Goal: Transaction & Acquisition: Purchase product/service

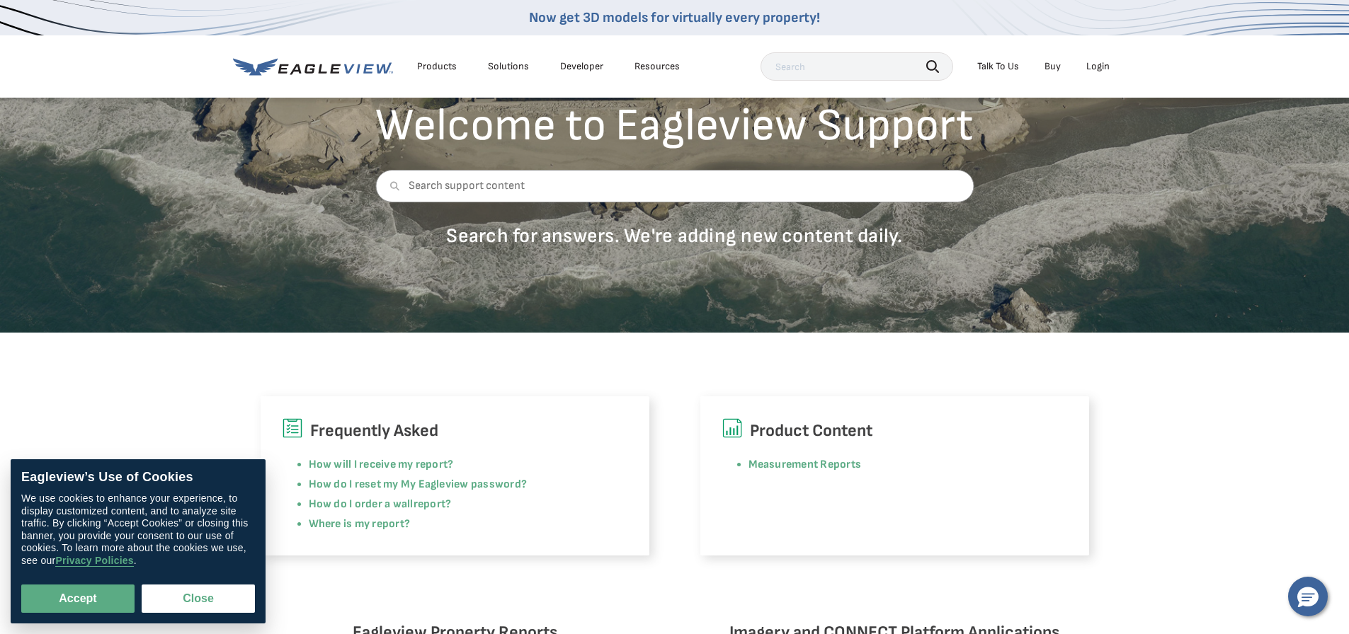
scroll to position [118, 0]
click at [93, 605] on button "Accept" at bounding box center [77, 599] width 113 height 28
checkbox input "true"
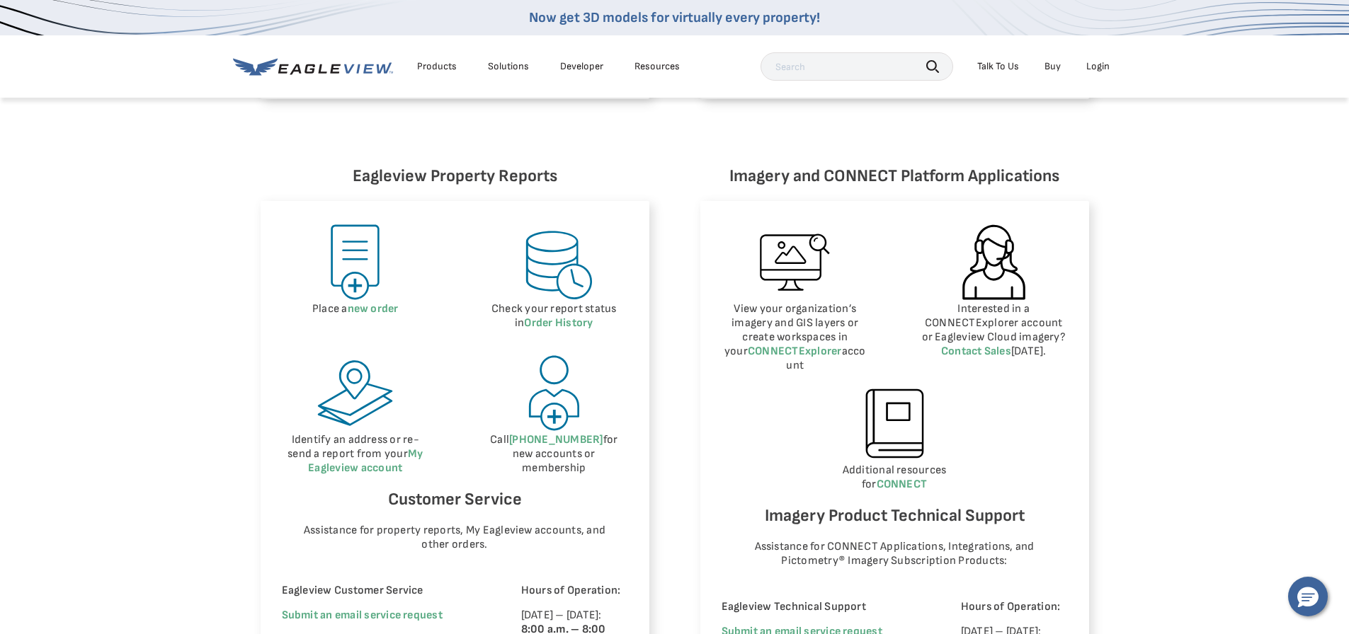
scroll to position [590, 0]
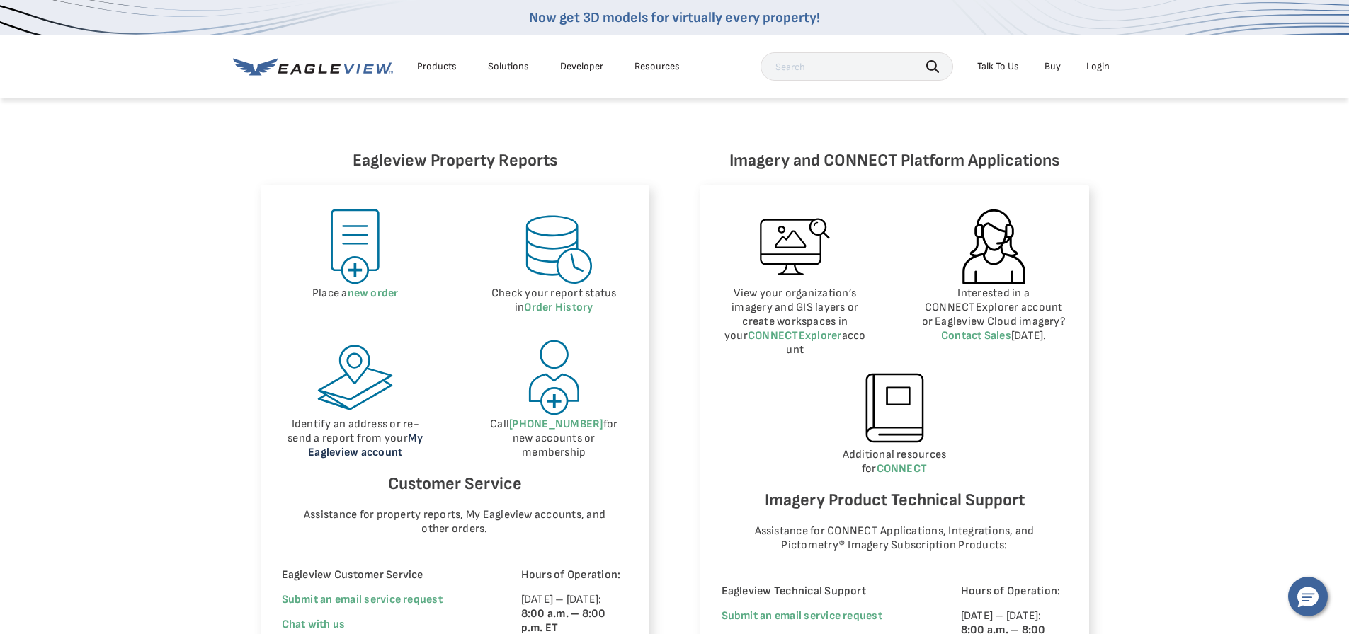
click at [418, 436] on link "My Eagleview account" at bounding box center [365, 446] width 115 height 28
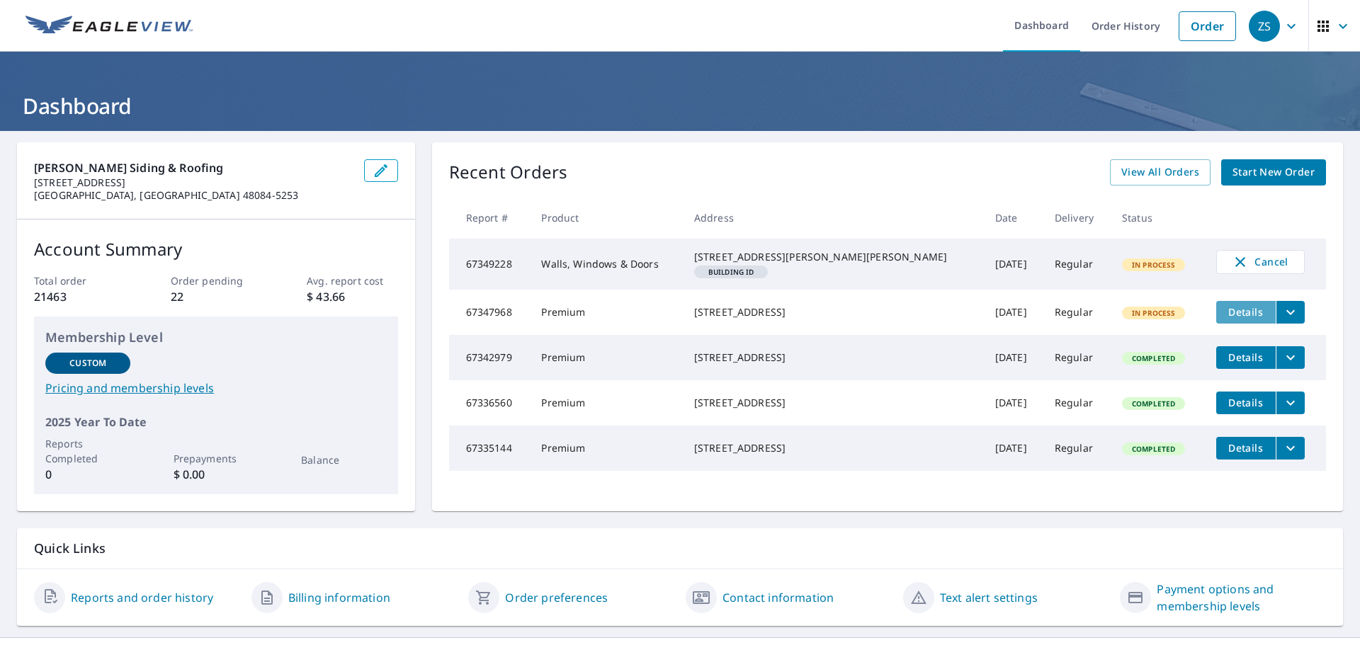
click at [1224, 319] on span "Details" at bounding box center [1245, 311] width 42 height 13
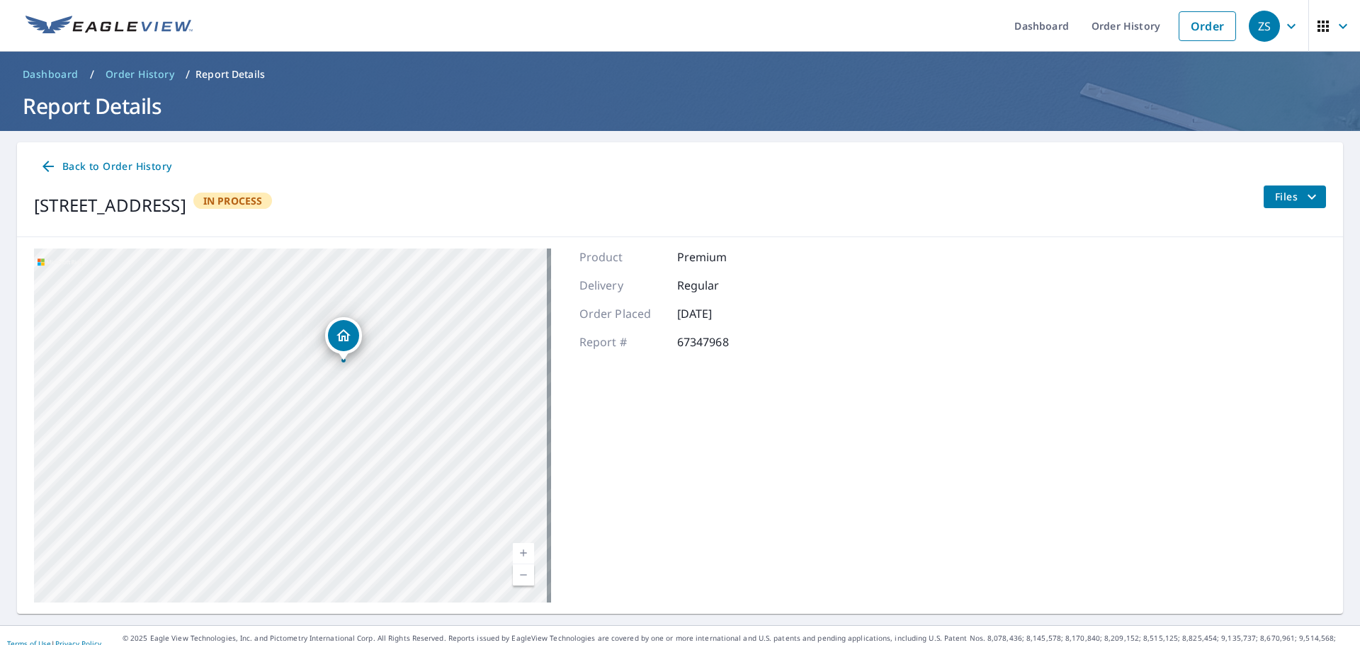
drag, startPoint x: 304, startPoint y: 401, endPoint x: 450, endPoint y: 387, distance: 145.9
click at [450, 387] on div "10468 Center Rd Fenton, MI 48430" at bounding box center [292, 426] width 517 height 354
click at [106, 171] on span "Back to Order History" at bounding box center [106, 167] width 132 height 18
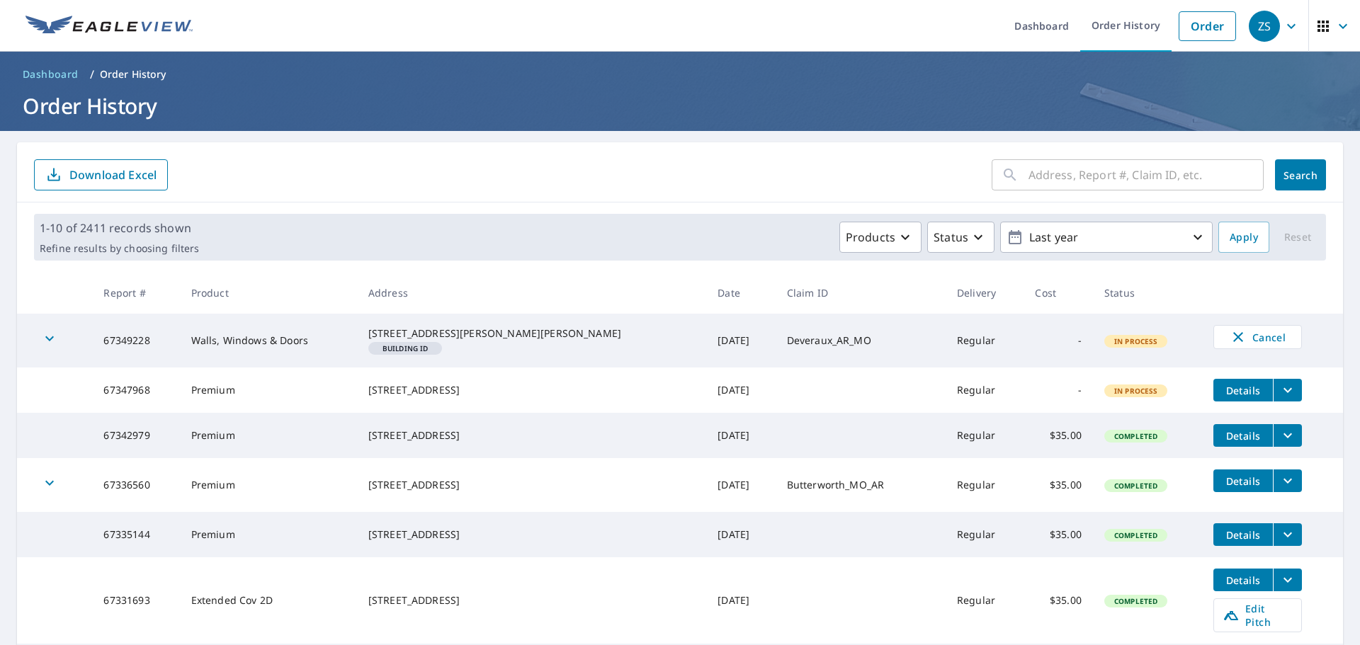
click at [1229, 397] on span "Details" at bounding box center [1243, 390] width 42 height 13
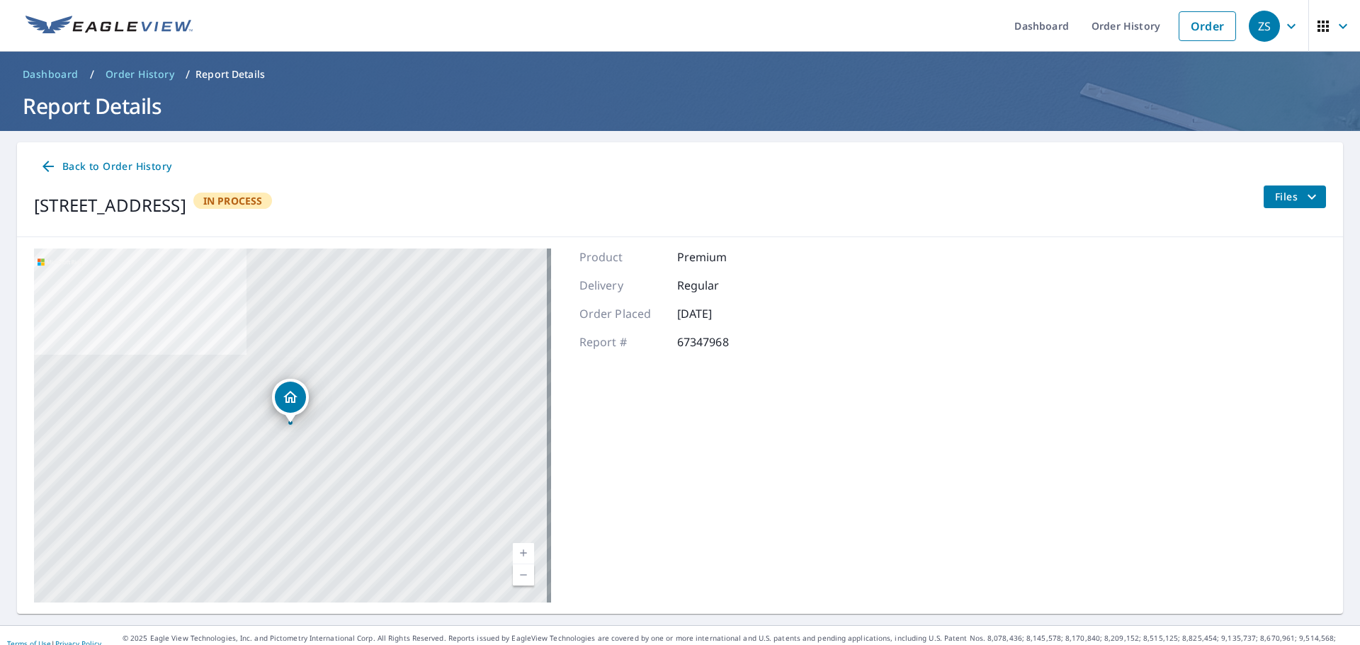
drag, startPoint x: 796, startPoint y: 450, endPoint x: 840, endPoint y: 343, distance: 115.6
click at [840, 343] on div "10468 Center Rd Fenton, MI 48430 Aerial Road A standard road map Aerial A detai…" at bounding box center [680, 425] width 1326 height 377
click at [1284, 192] on span "Files" at bounding box center [1297, 196] width 45 height 17
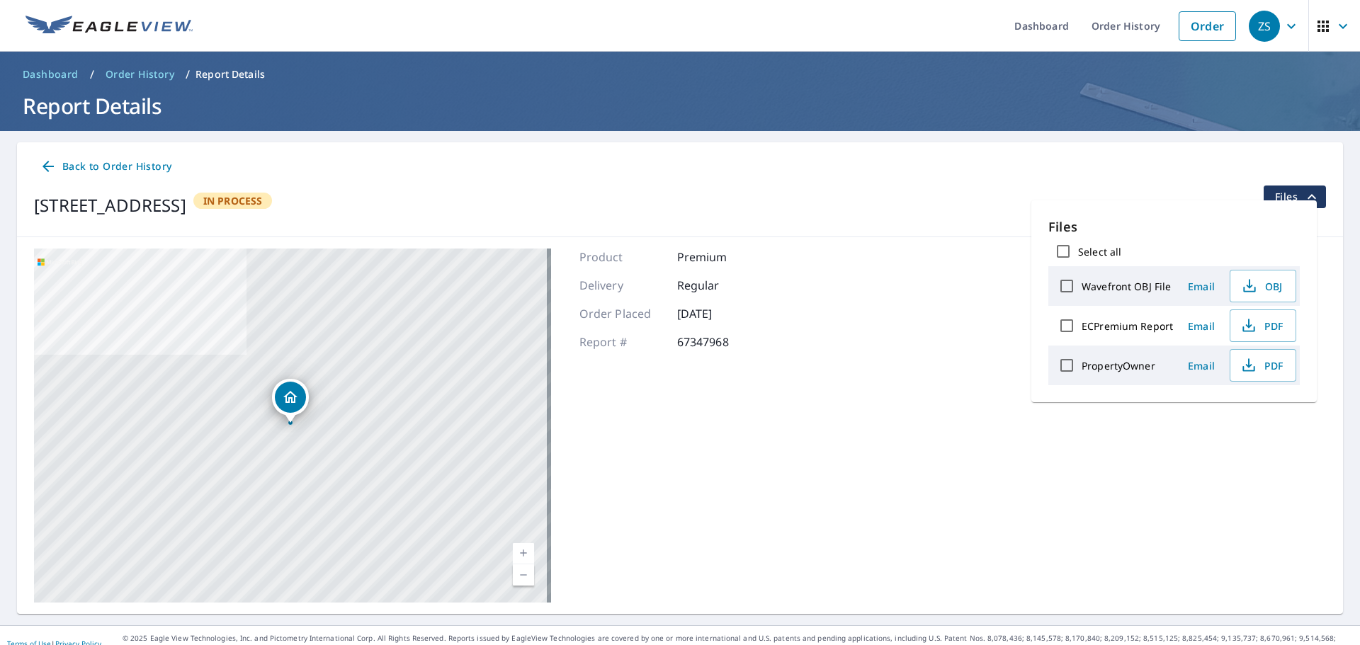
scroll to position [16, 0]
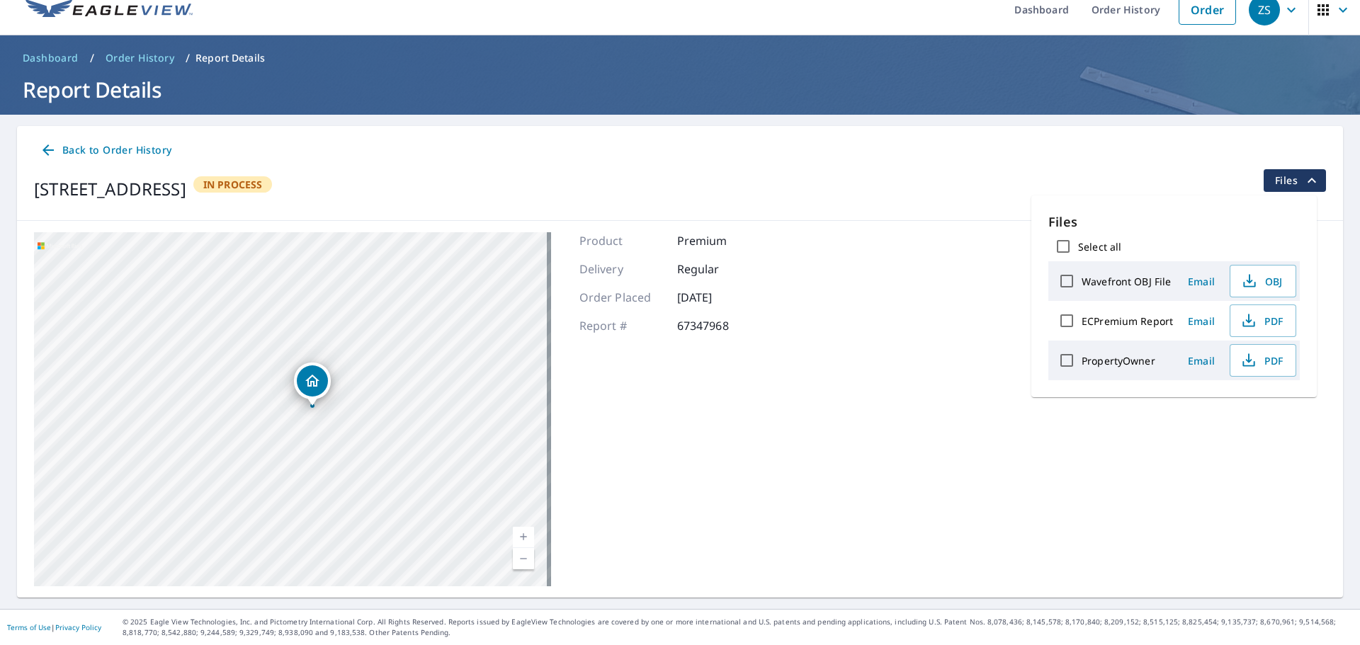
drag, startPoint x: 329, startPoint y: 390, endPoint x: 450, endPoint y: 449, distance: 134.6
click at [450, 449] on div "10468 Center Rd Fenton, MI 48430" at bounding box center [292, 409] width 517 height 354
drag, startPoint x: 401, startPoint y: 362, endPoint x: 400, endPoint y: 483, distance: 121.1
click at [400, 483] on div "10468 Center Rd Fenton, MI 48430" at bounding box center [292, 409] width 517 height 354
drag, startPoint x: 260, startPoint y: 460, endPoint x: 304, endPoint y: 440, distance: 48.5
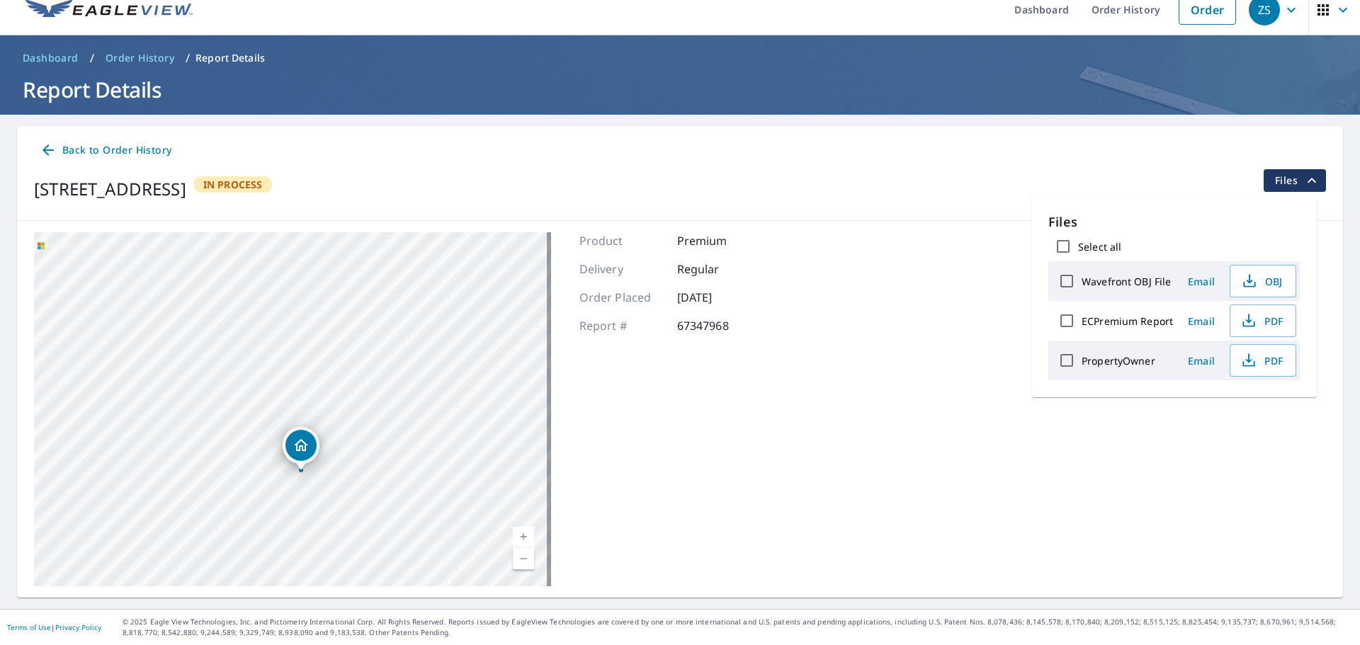
click at [304, 440] on icon "Dropped pin, building 1, Residential property, 10468 Center Rd Fenton, MI 48430" at bounding box center [300, 445] width 17 height 17
click at [304, 389] on div "10468 Center Rd Fenton, MI 48430" at bounding box center [306, 381] width 100 height 24
click at [304, 389] on div "10468 Center Rd Fenton, MI 48430" at bounding box center [290, 381] width 37 height 37
drag, startPoint x: 246, startPoint y: 380, endPoint x: 196, endPoint y: 456, distance: 90.9
click at [192, 456] on icon "Dropped pin, building 1, Residential property, 10468 Center Rd Fenton, MI 48430" at bounding box center [183, 456] width 17 height 17
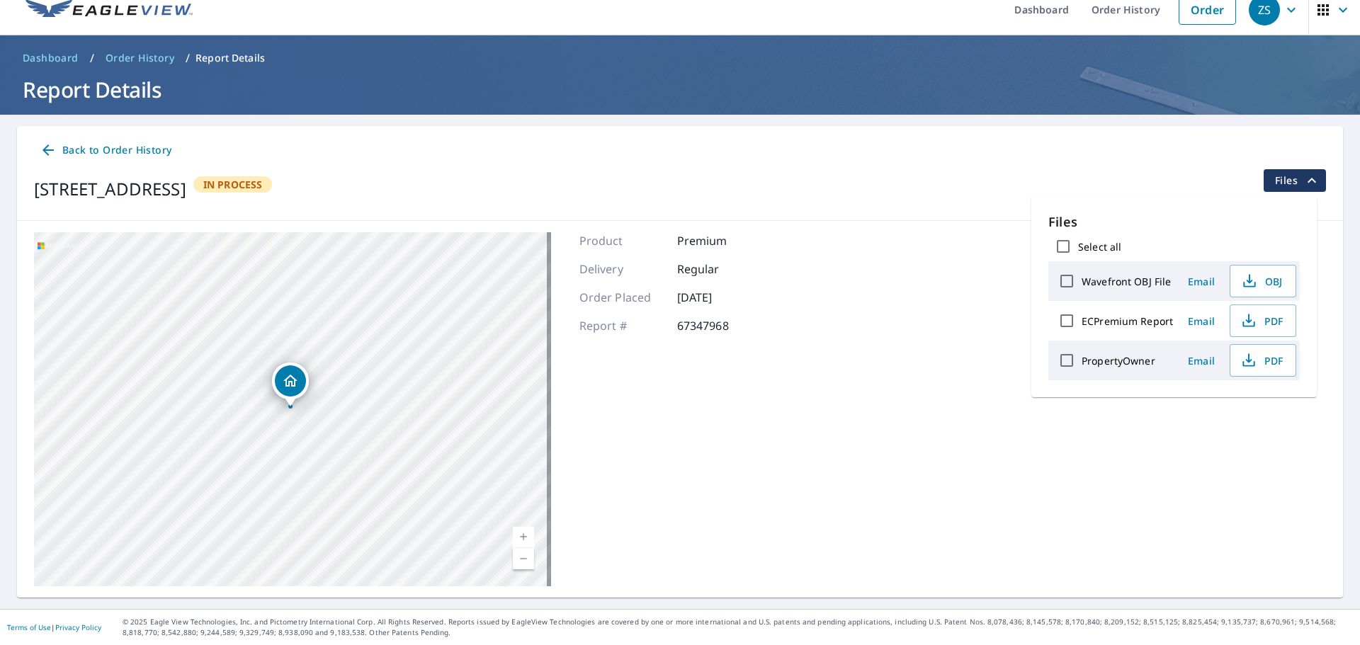
click at [404, 286] on div "10468 Center Rd Fenton, MI 48430" at bounding box center [292, 409] width 517 height 354
click at [130, 144] on span "Back to Order History" at bounding box center [106, 151] width 132 height 18
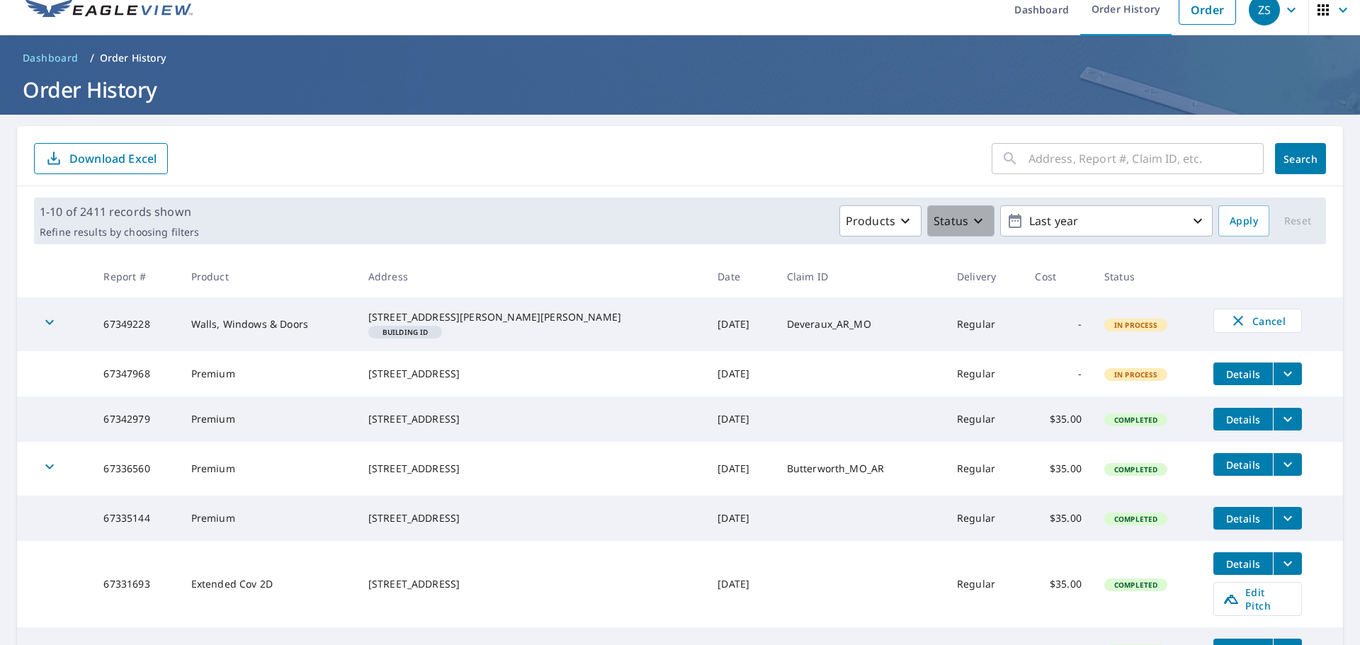
click at [979, 220] on button "Status" at bounding box center [960, 220] width 67 height 31
click at [970, 284] on p "In Process" at bounding box center [990, 281] width 57 height 17
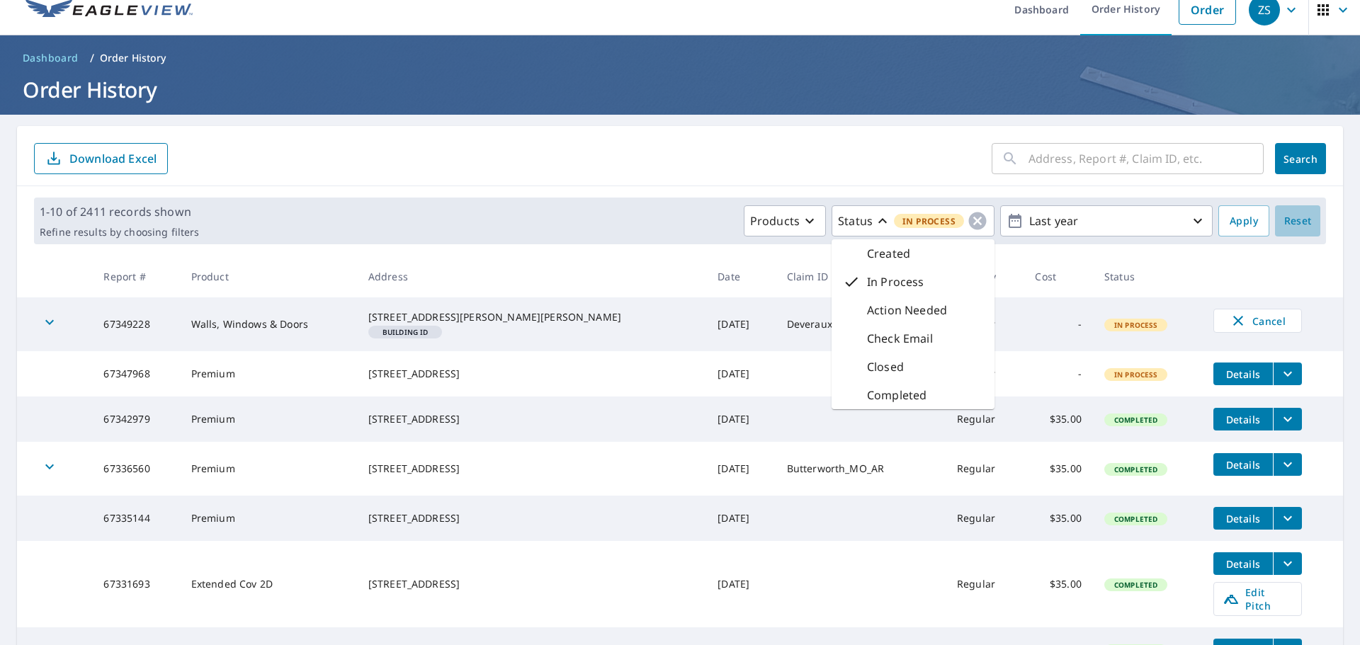
click at [1291, 218] on span "Reset" at bounding box center [1297, 221] width 34 height 18
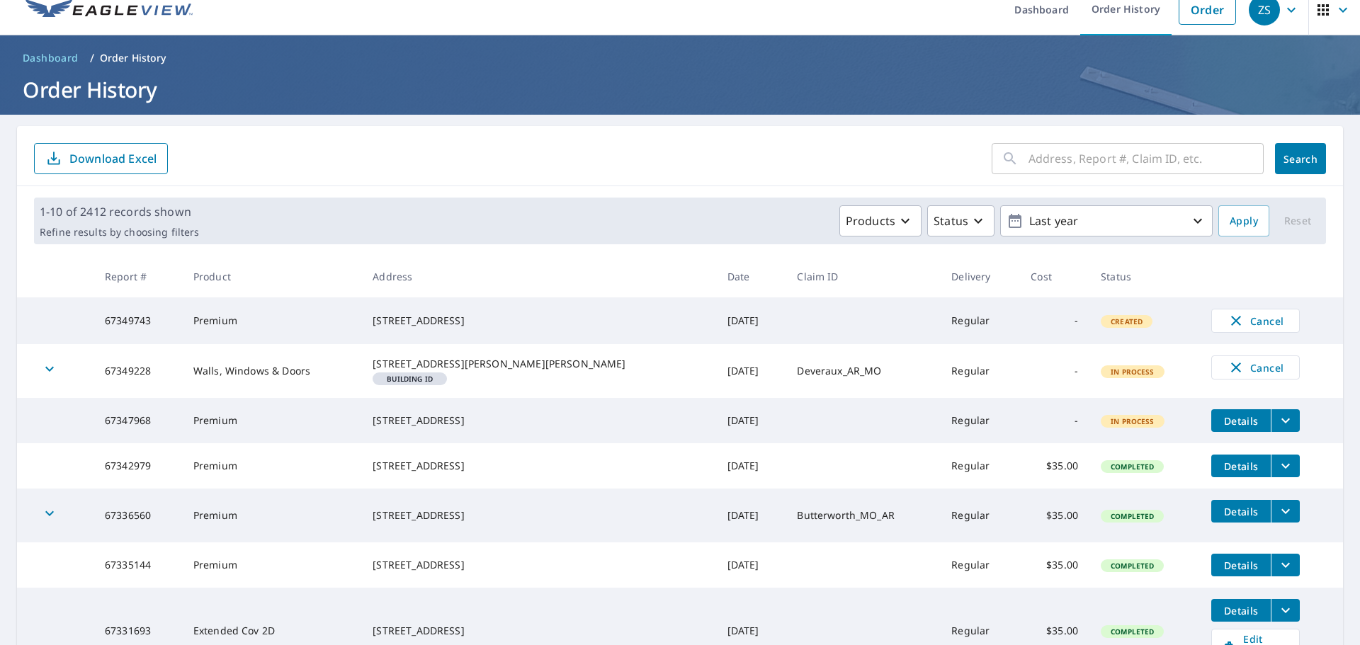
click at [1277, 429] on icon "filesDropdownBtn-67347968" at bounding box center [1285, 420] width 17 height 17
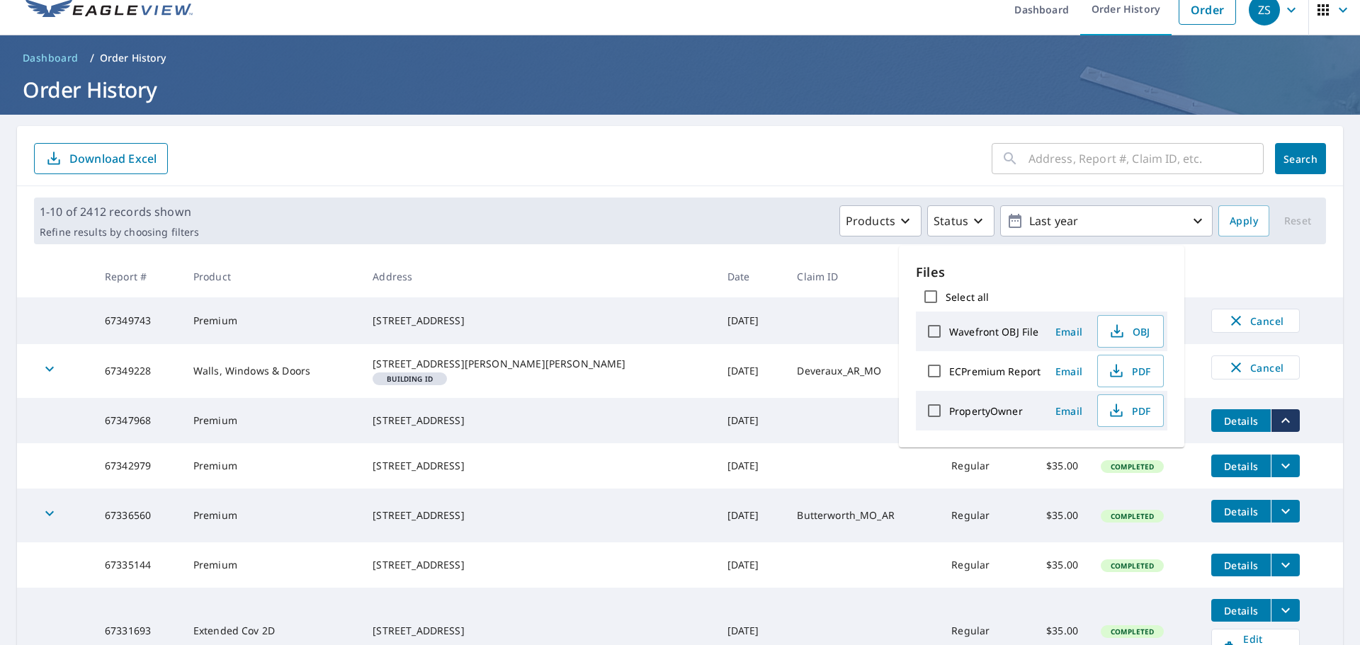
click at [785, 380] on td "Deveraux_AR_MO" at bounding box center [862, 371] width 154 height 54
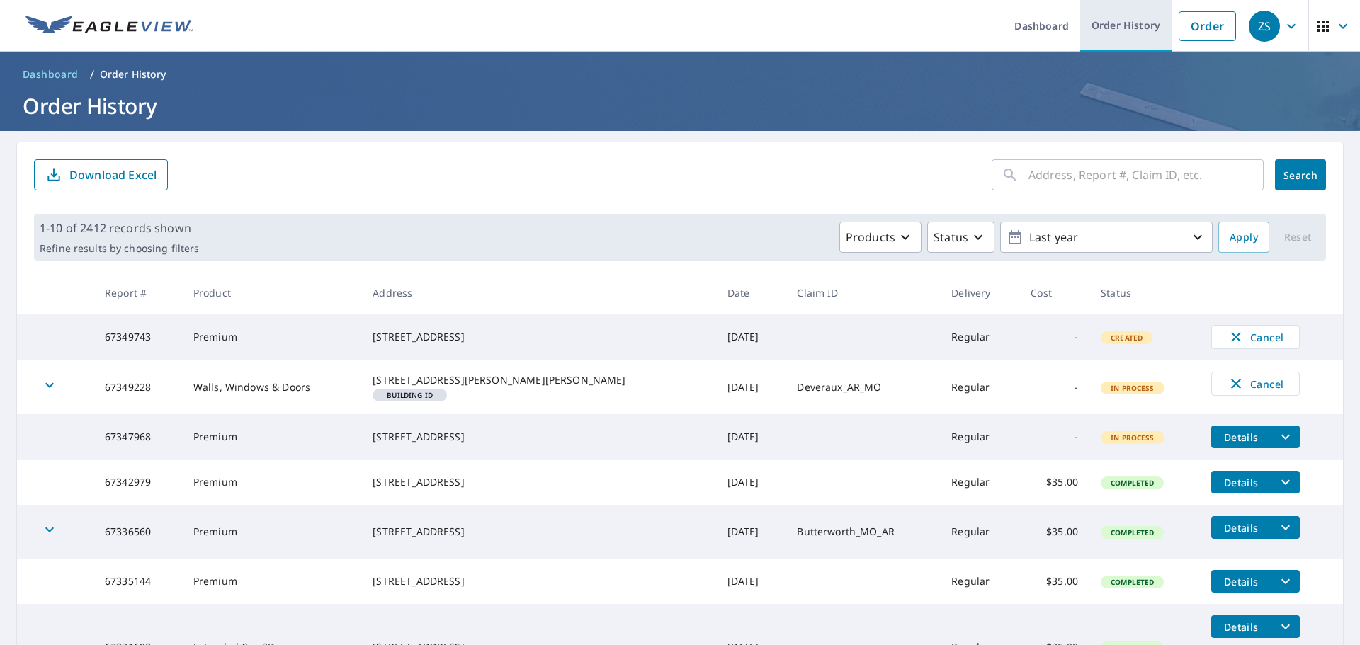
click at [1128, 30] on link "Order History" at bounding box center [1125, 26] width 91 height 52
click at [1236, 444] on span "Details" at bounding box center [1240, 437] width 42 height 13
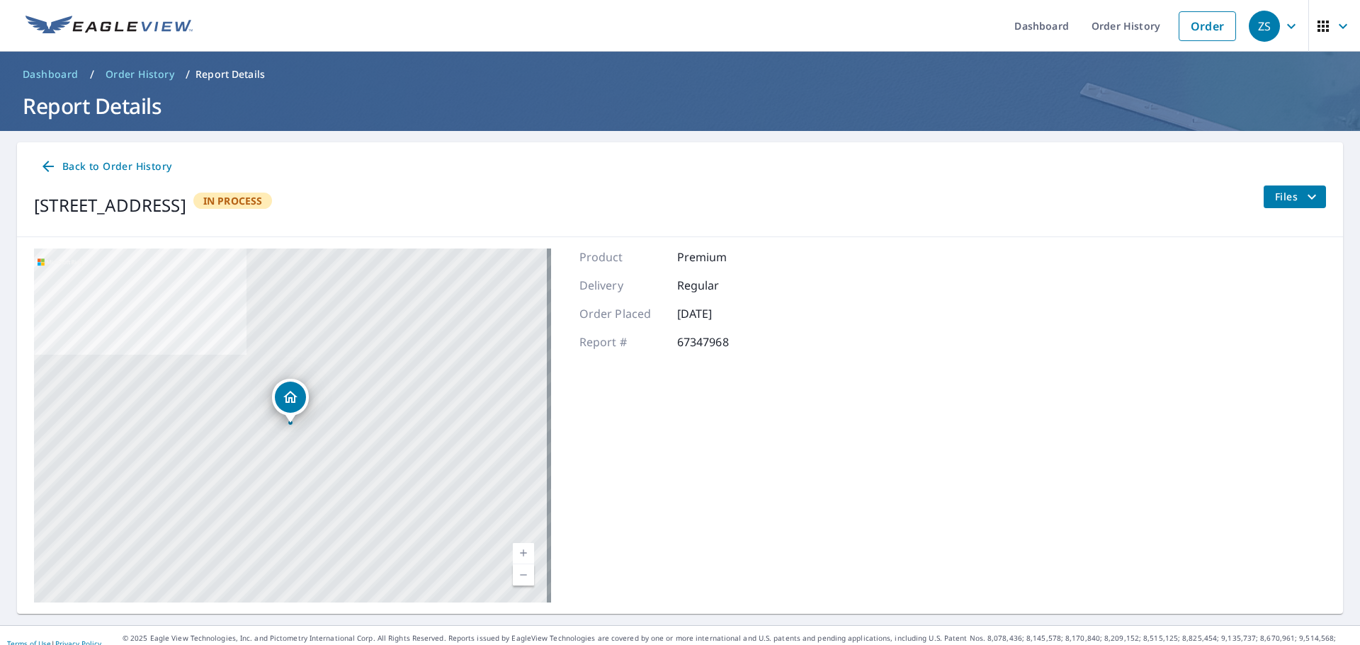
click at [524, 553] on link "Current Level 17, Zoom In" at bounding box center [523, 553] width 21 height 21
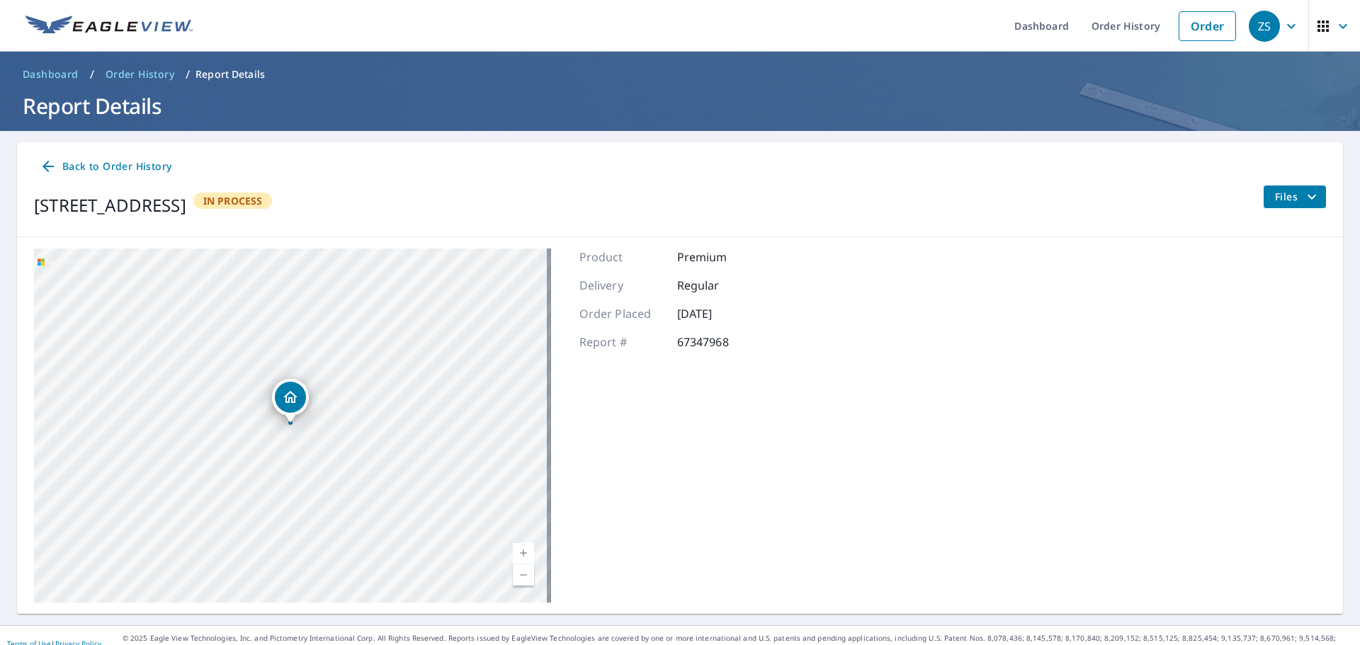
click at [524, 553] on link "Current Level 18, Zoom In" at bounding box center [523, 553] width 21 height 21
click at [524, 553] on link "Current Level 19, Zoom In" at bounding box center [523, 553] width 21 height 21
click at [1321, 30] on span "button" at bounding box center [1334, 26] width 40 height 34
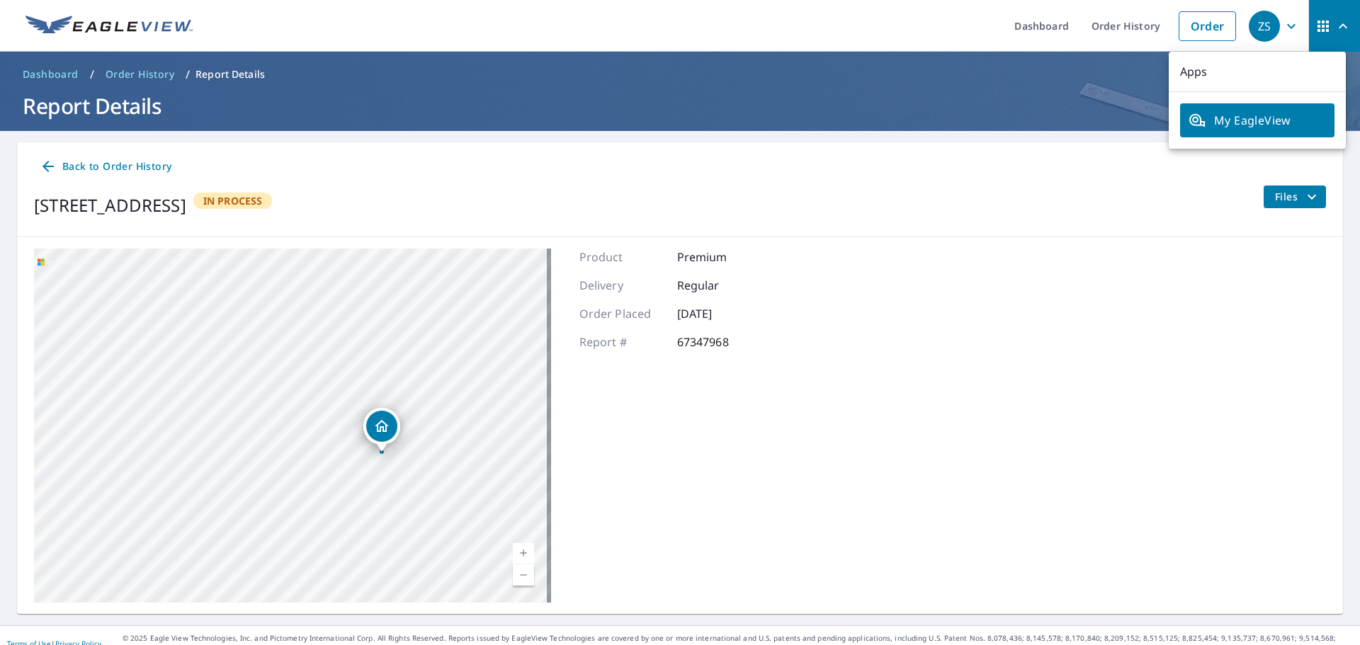
click at [1213, 215] on div "10468 Center Rd Fenton, MI 48430 In Process Files" at bounding box center [680, 206] width 1292 height 40
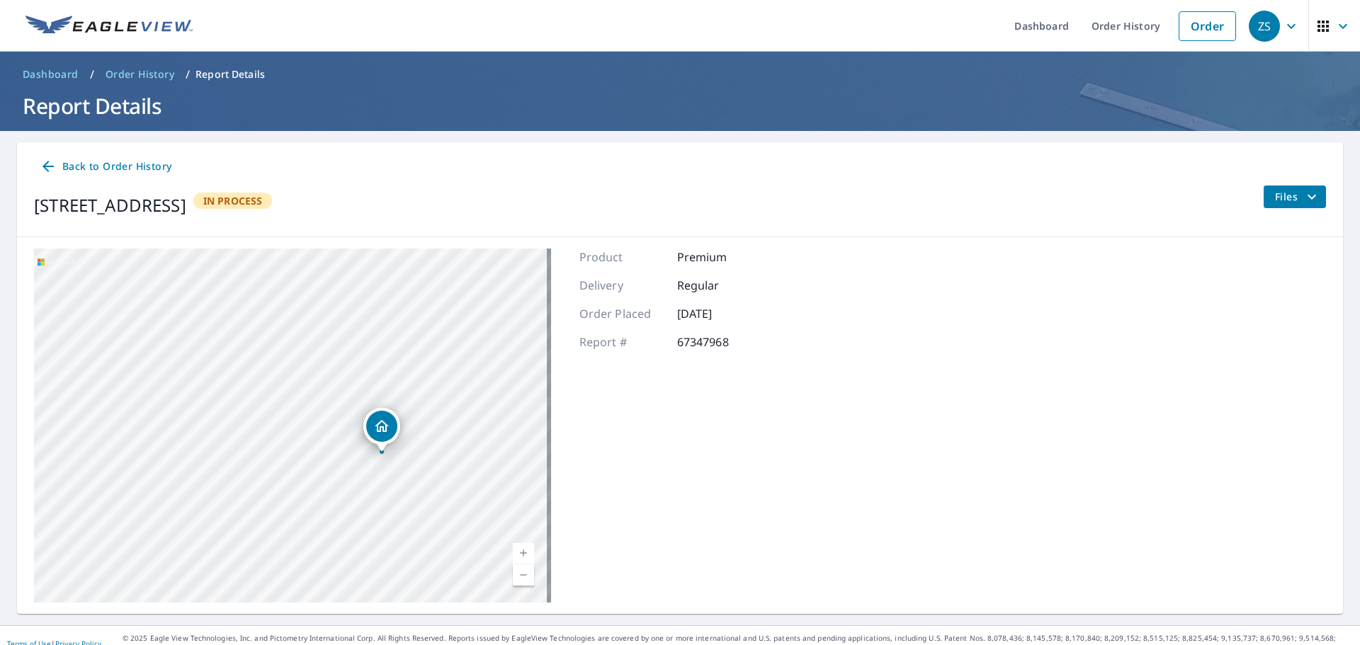
click at [1287, 22] on icon "button" at bounding box center [1290, 26] width 17 height 17
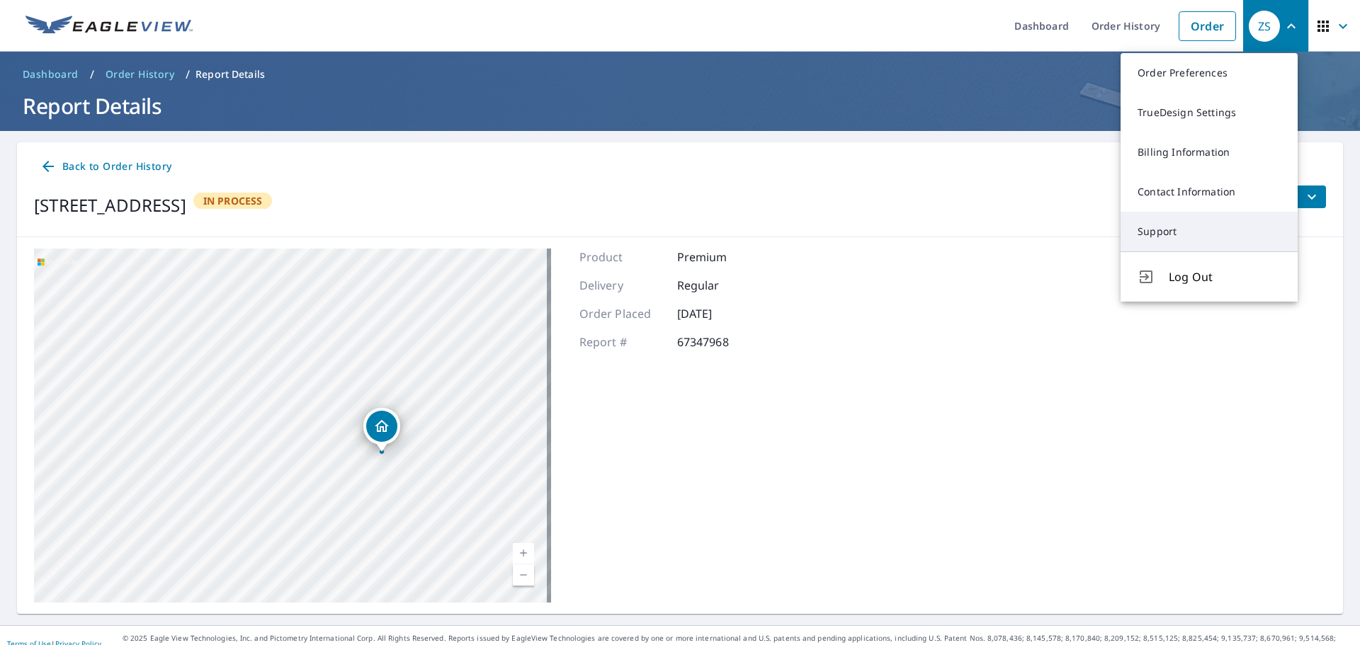
click at [1153, 233] on link "Support" at bounding box center [1208, 232] width 177 height 40
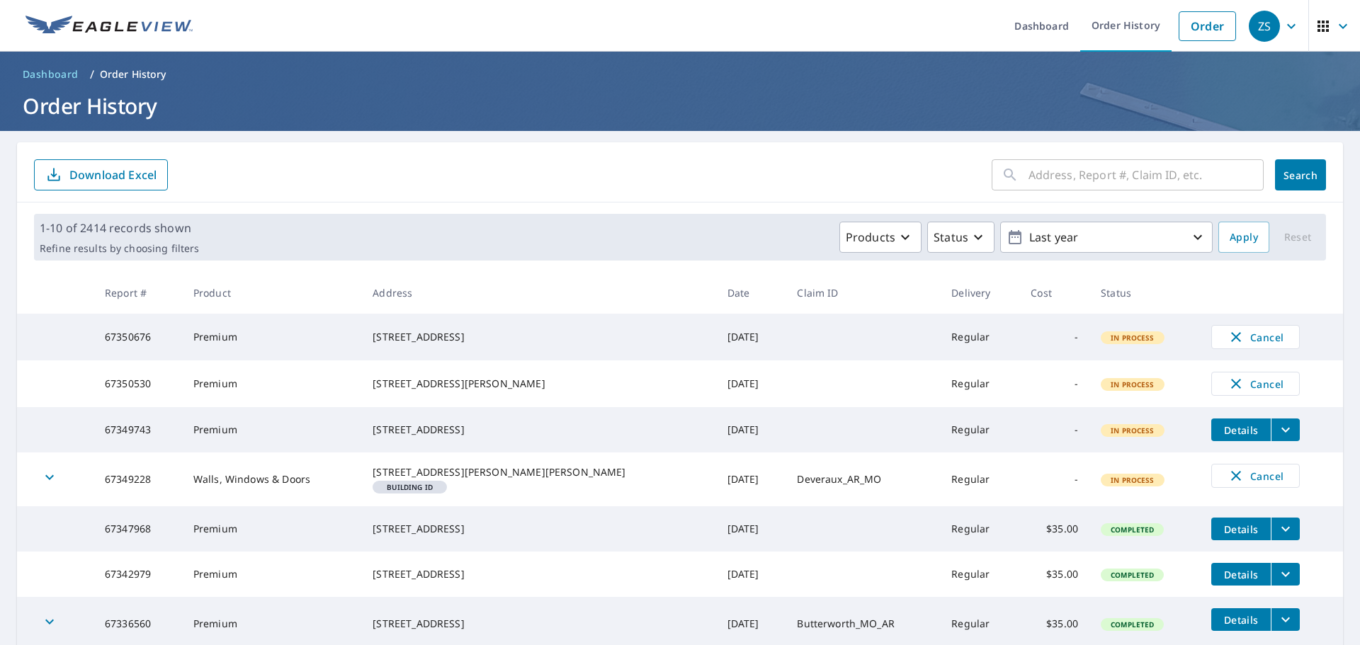
scroll to position [118, 0]
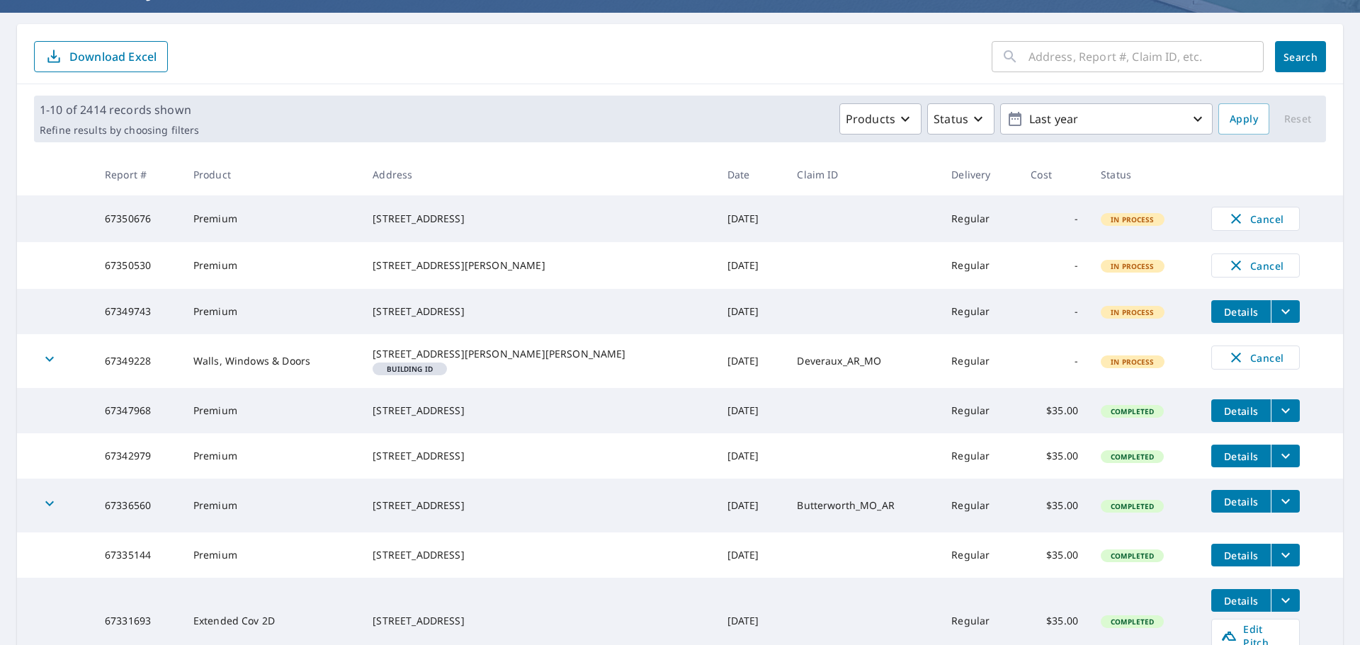
click at [1224, 418] on span "Details" at bounding box center [1240, 410] width 42 height 13
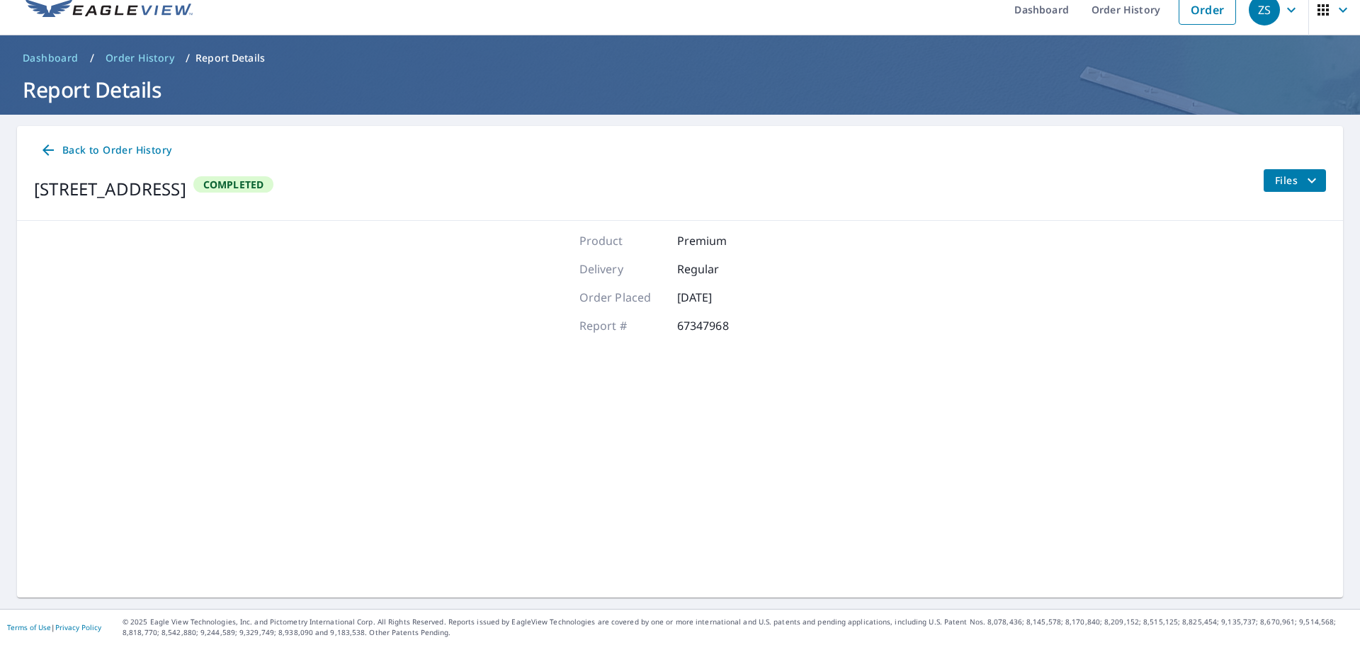
scroll to position [16, 0]
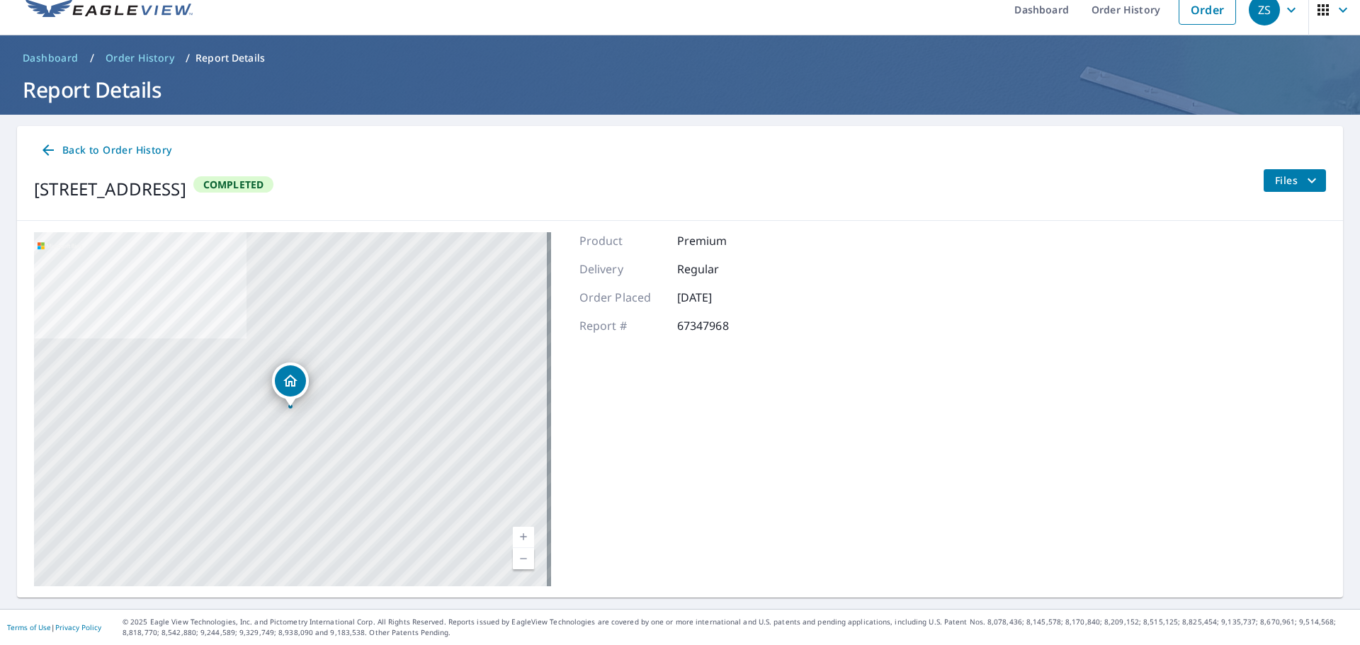
click at [300, 380] on div "Dropped pin, building 1, Residential property, 10468 Center Rd Fenton, MI 48430" at bounding box center [290, 380] width 31 height 31
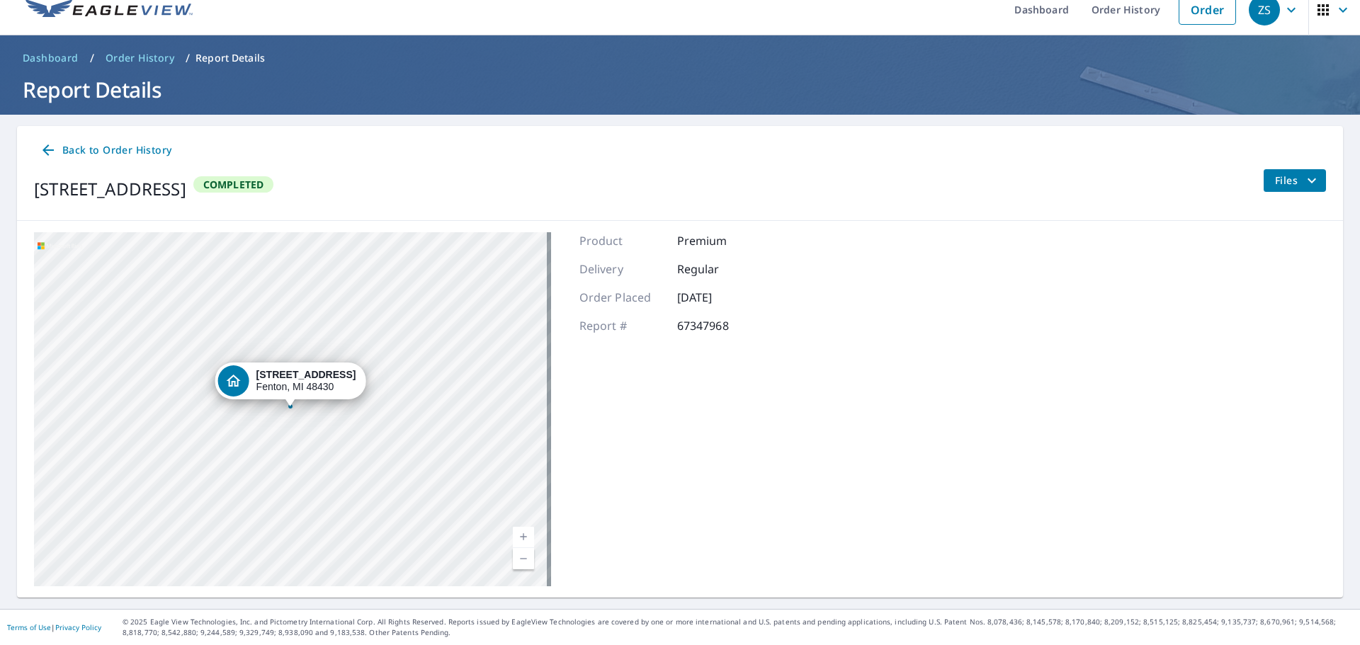
click at [136, 151] on span "Back to Order History" at bounding box center [106, 151] width 132 height 18
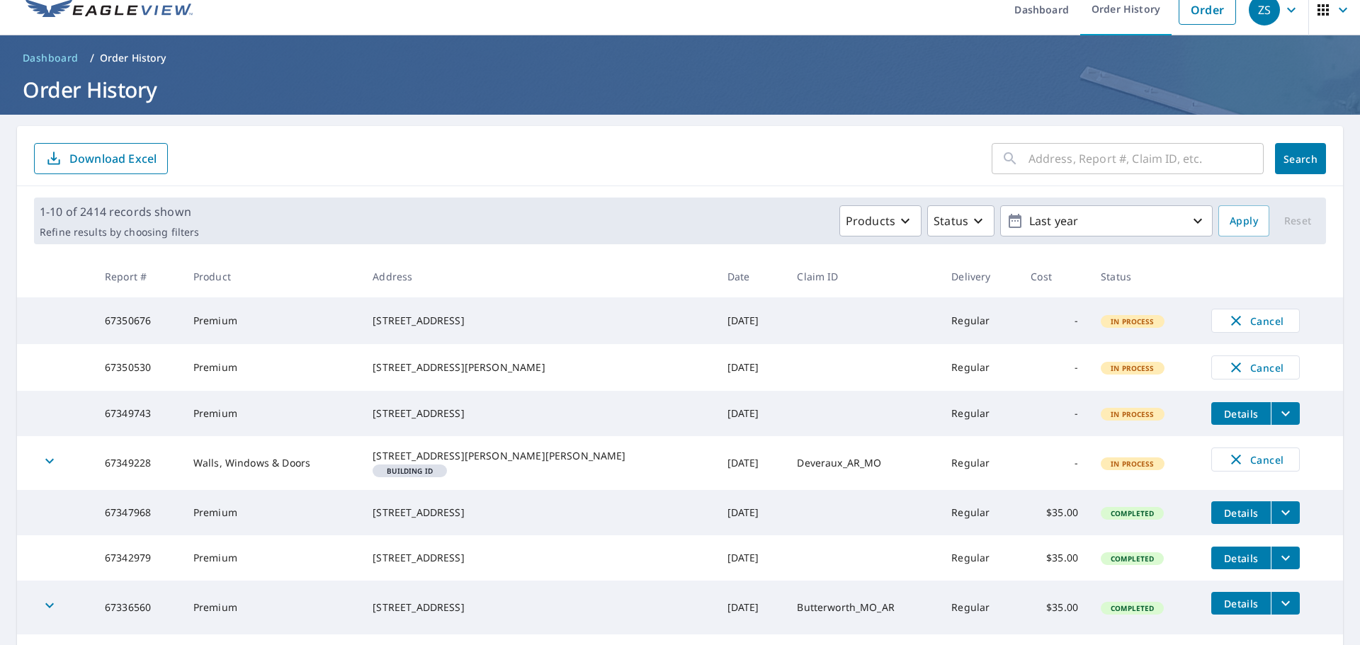
click at [1008, 165] on div "​" at bounding box center [1127, 158] width 272 height 31
type input "10468 Center Road"
click button "Search" at bounding box center [1300, 158] width 51 height 31
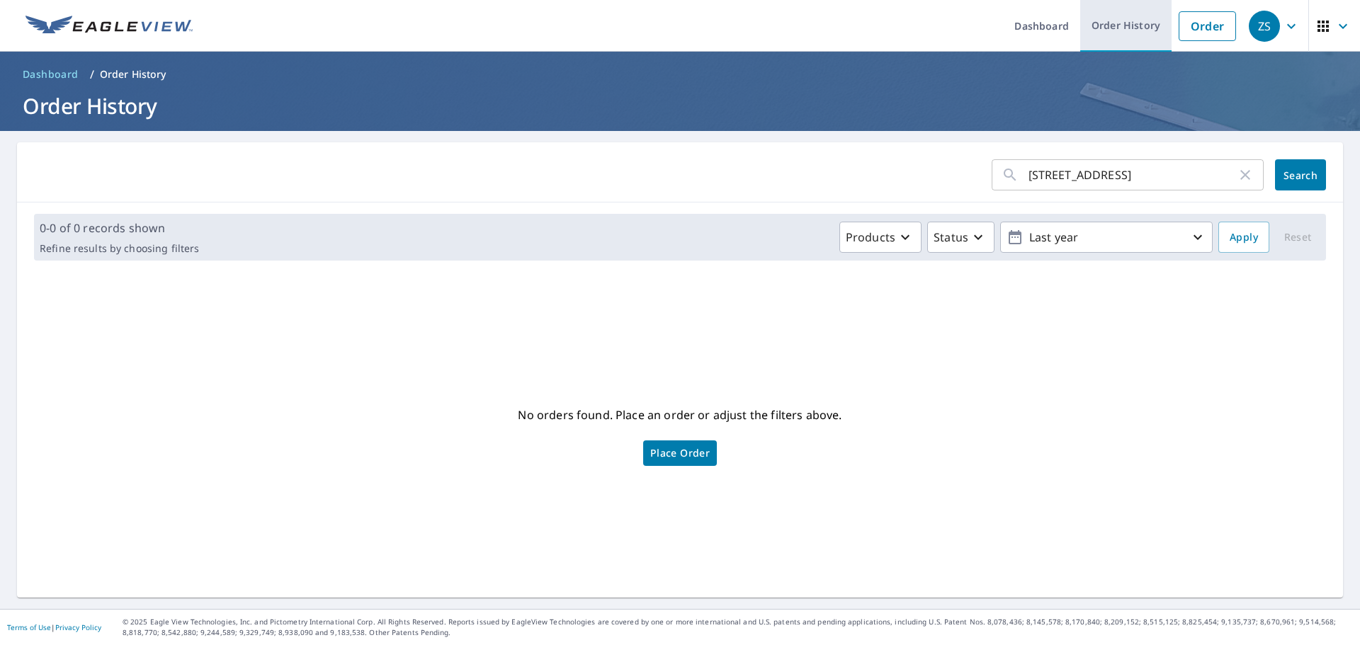
click at [1112, 33] on link "Order History" at bounding box center [1125, 26] width 91 height 52
click at [1204, 27] on link "Order" at bounding box center [1206, 26] width 57 height 30
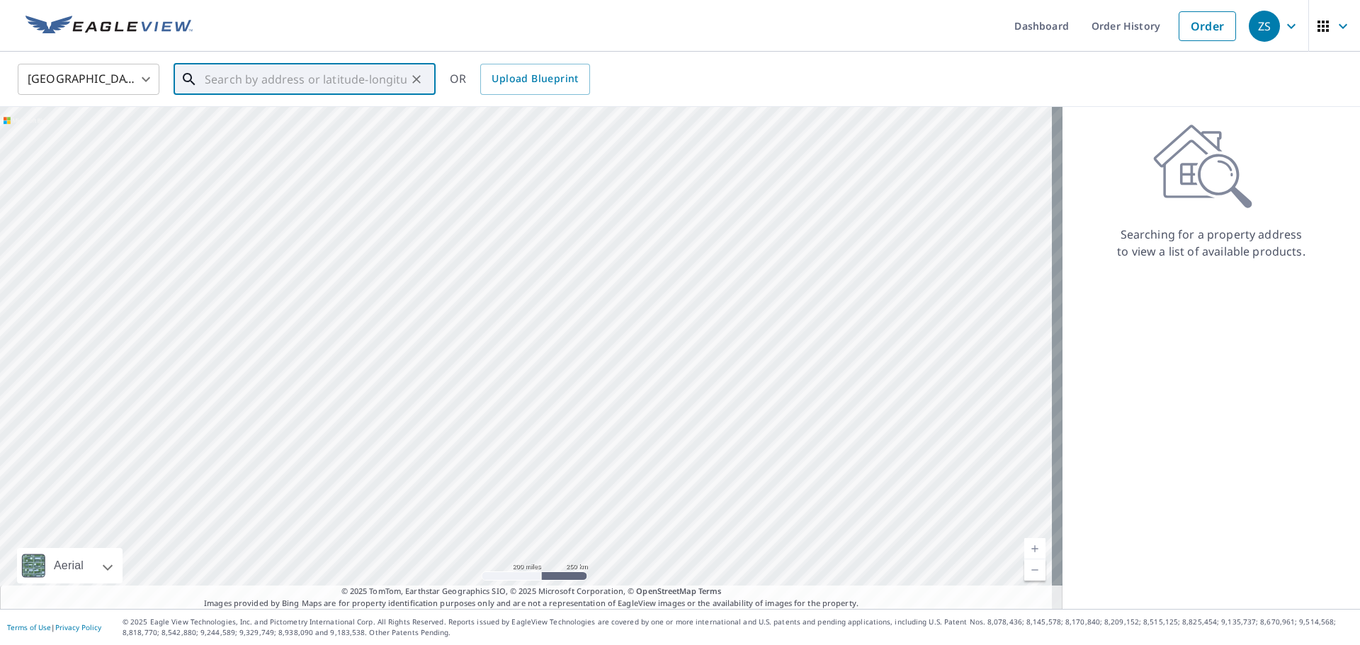
paste input "10468 Center Rd Fenton, MI 48430"
click at [341, 118] on span "10468 Center Rd" at bounding box center [313, 120] width 222 height 17
type input "10468 Center Rd Fenton, MI 48430"
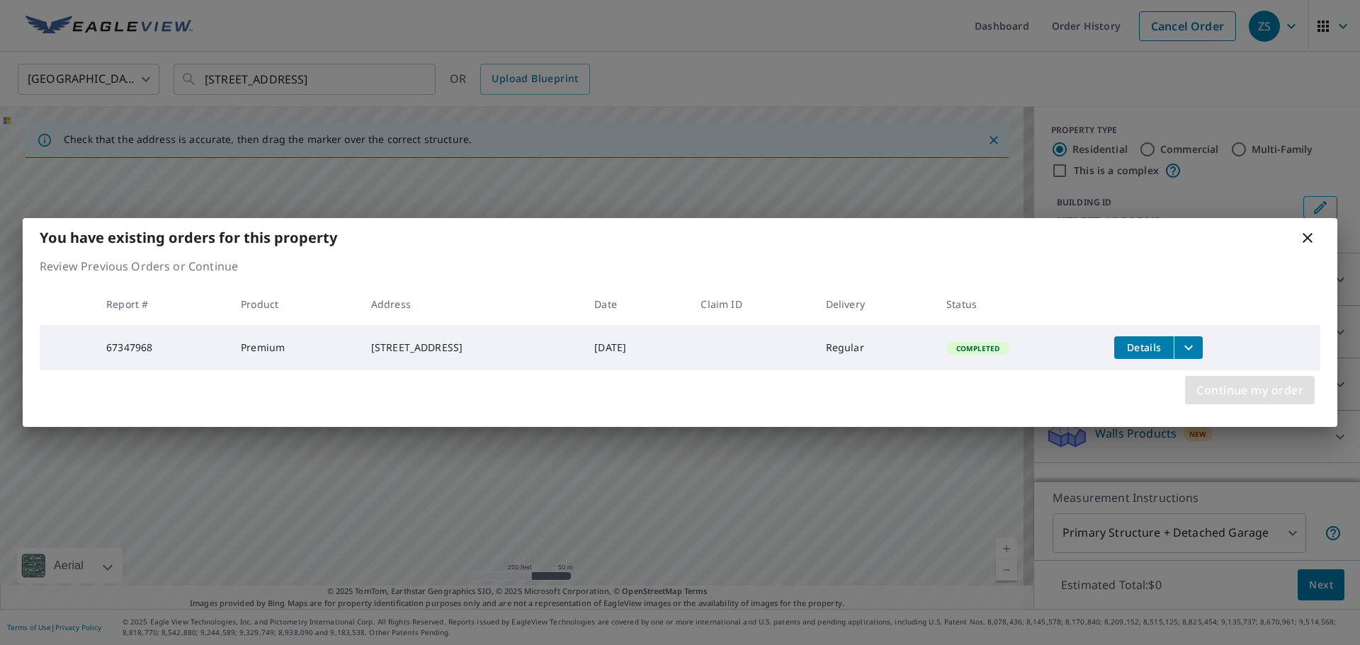
click at [1231, 390] on span "Continue my order" at bounding box center [1249, 390] width 107 height 20
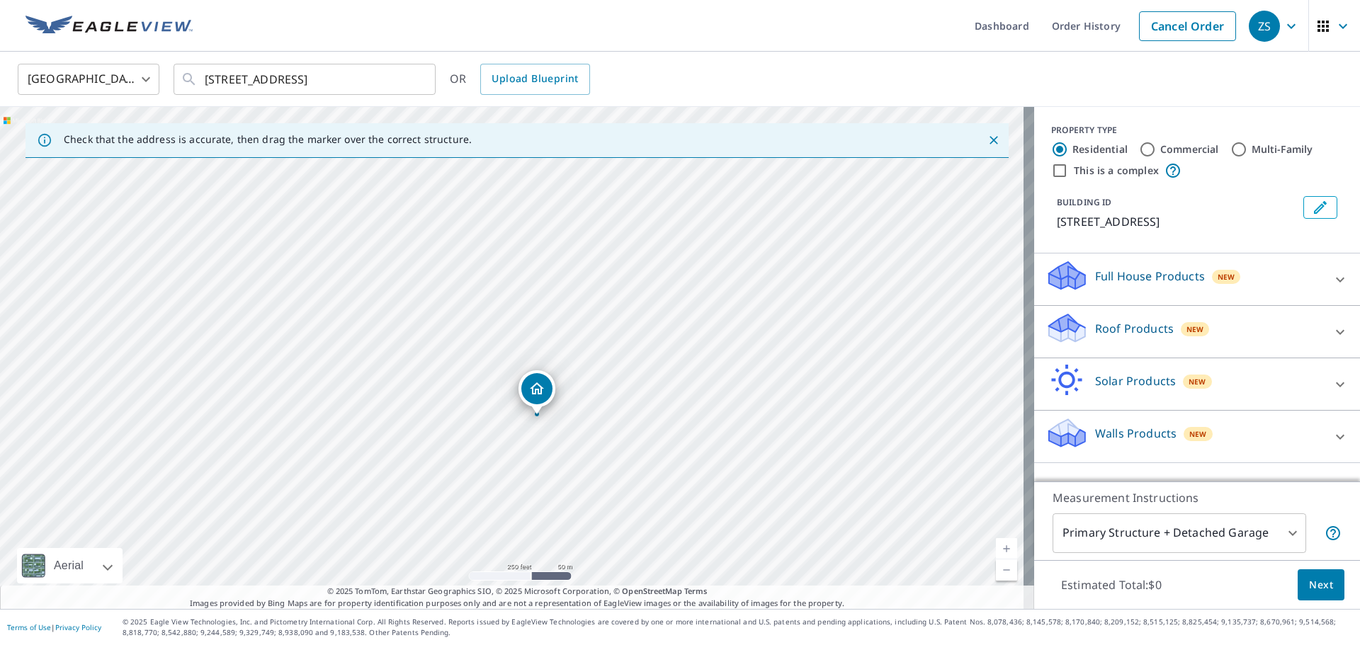
drag, startPoint x: 576, startPoint y: 421, endPoint x: 600, endPoint y: 482, distance: 65.9
click at [601, 482] on div "10468 Center Rd Fenton, MI 48430" at bounding box center [517, 358] width 1034 height 502
drag, startPoint x: 529, startPoint y: 381, endPoint x: 716, endPoint y: 528, distance: 238.0
click at [716, 528] on div "10468 Center Rd Fenton, MI 48430" at bounding box center [517, 358] width 1034 height 502
drag, startPoint x: 537, startPoint y: 340, endPoint x: 664, endPoint y: 212, distance: 179.3
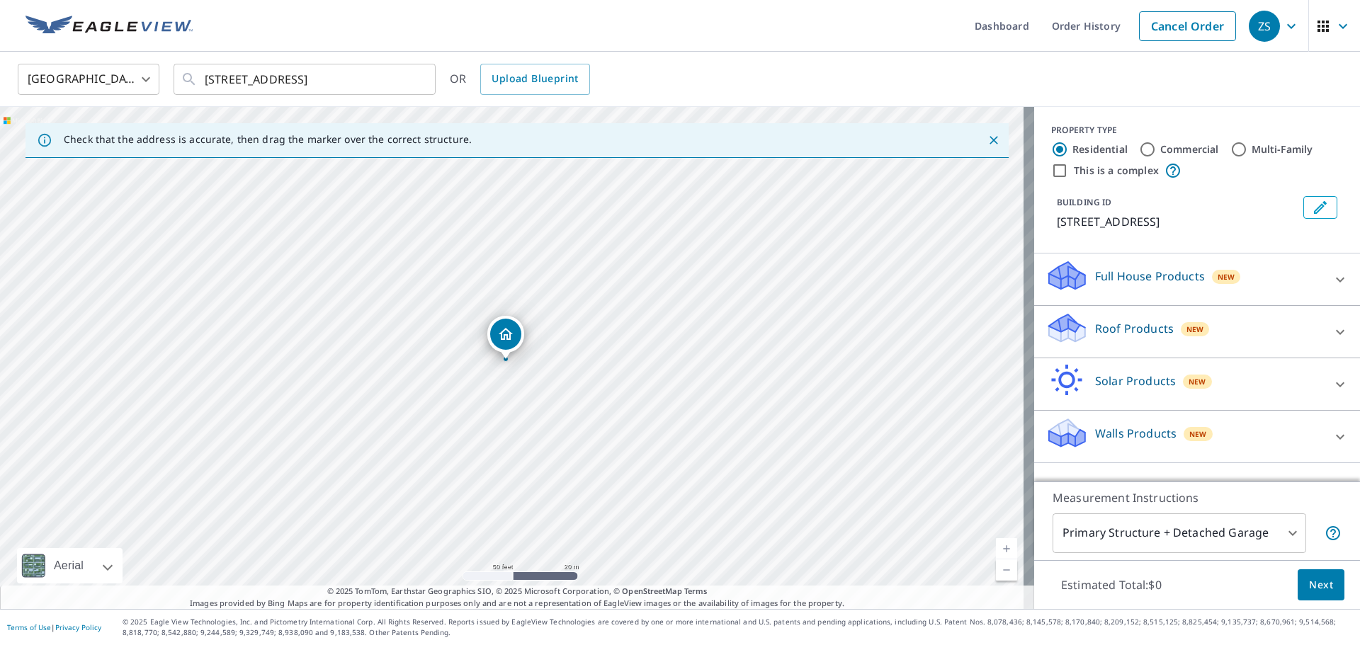
drag, startPoint x: 514, startPoint y: 336, endPoint x: 508, endPoint y: 339, distance: 7.3
click at [1120, 325] on p "Roof Products" at bounding box center [1134, 328] width 79 height 17
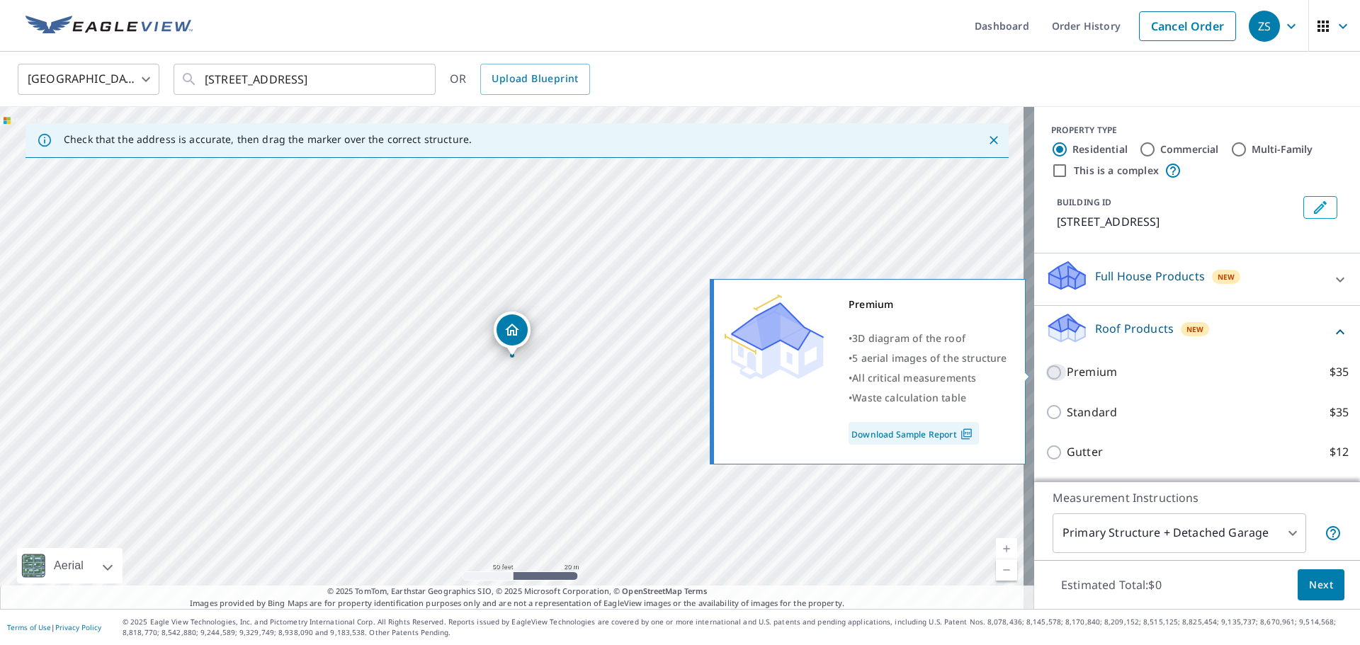
click at [1045, 372] on input "Premium $35" at bounding box center [1055, 372] width 21 height 17
checkbox input "true"
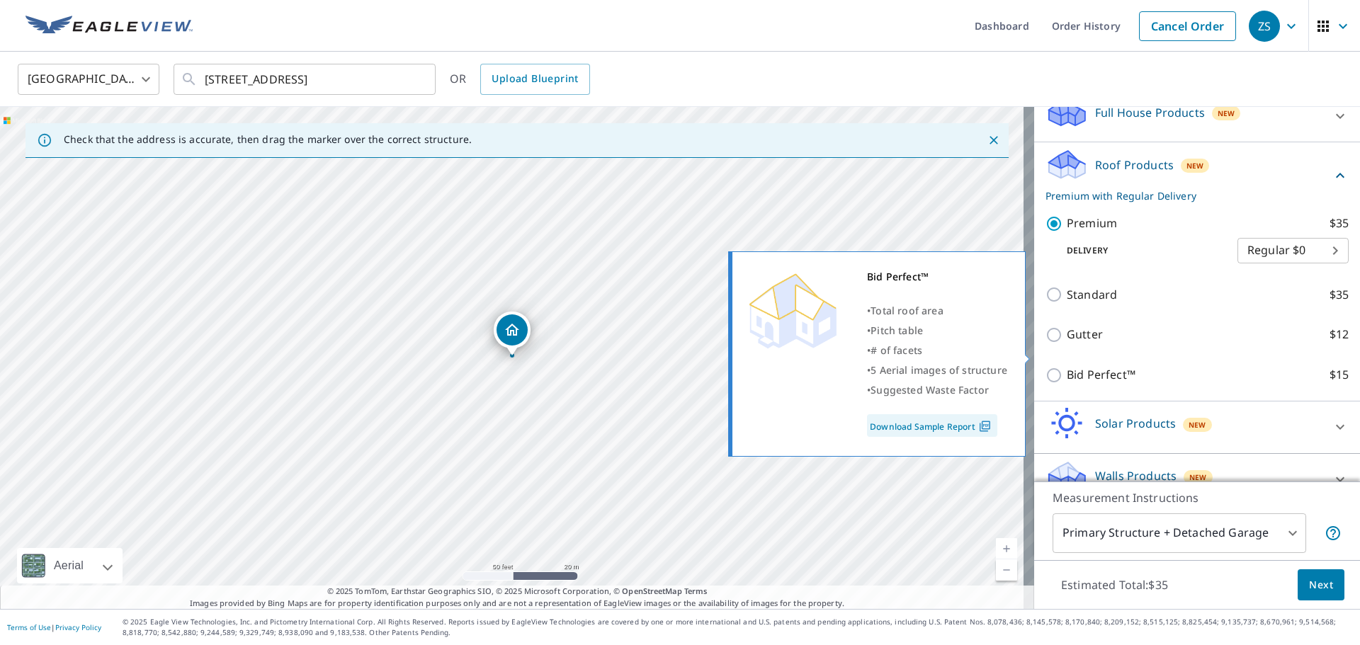
scroll to position [188, 0]
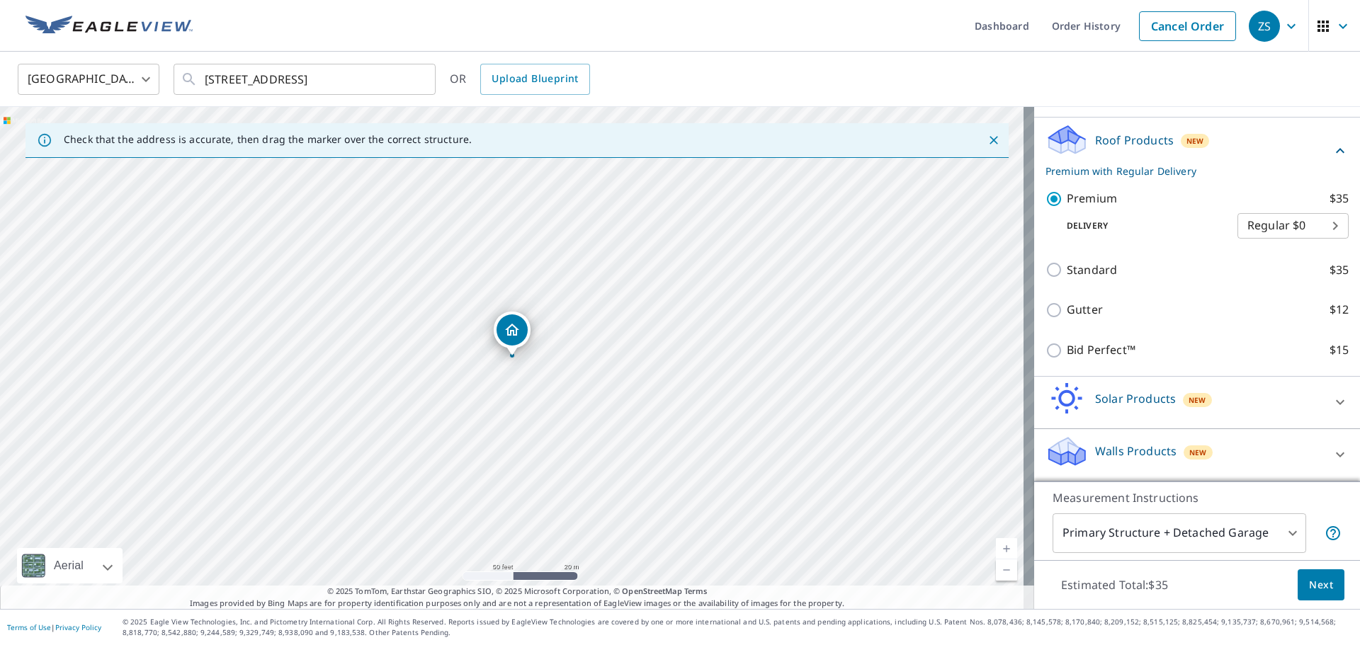
click at [1277, 536] on body "ZS ZS Dashboard Order History Cancel Order ZS United States US ​ 10468 Center R…" at bounding box center [680, 322] width 1360 height 645
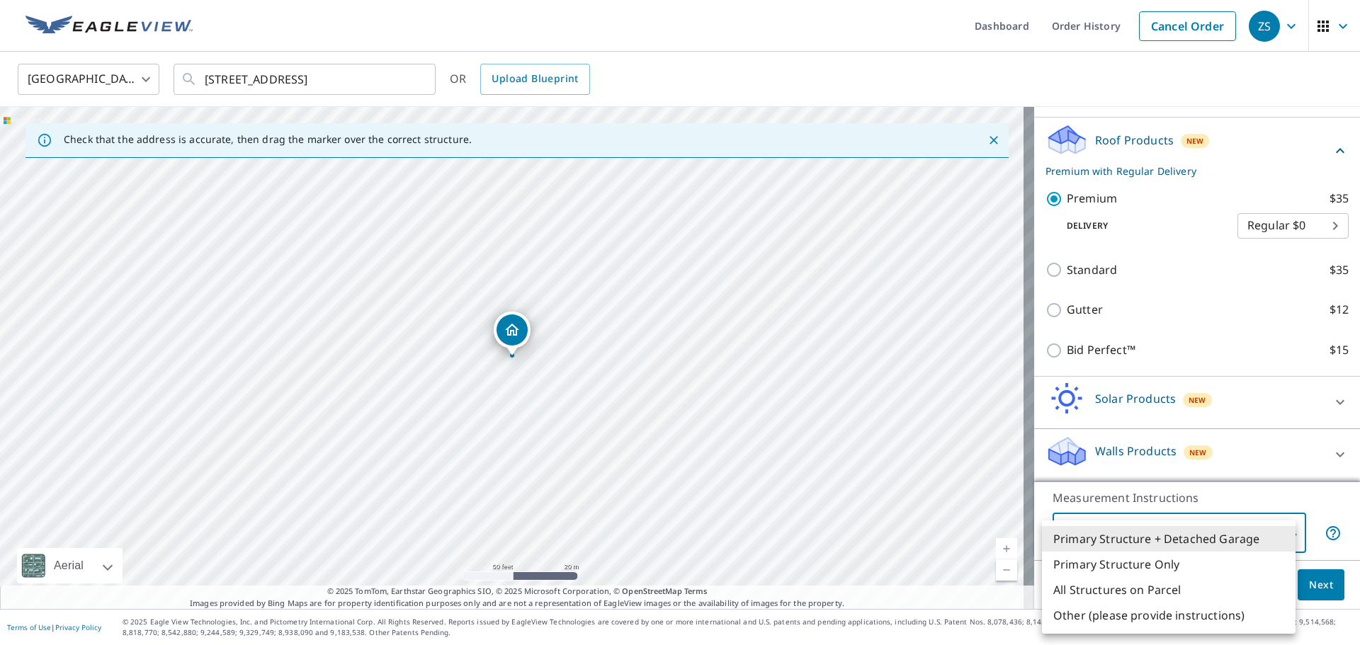
click at [1222, 585] on li "All Structures on Parcel" at bounding box center [1169, 589] width 254 height 25
type input "3"
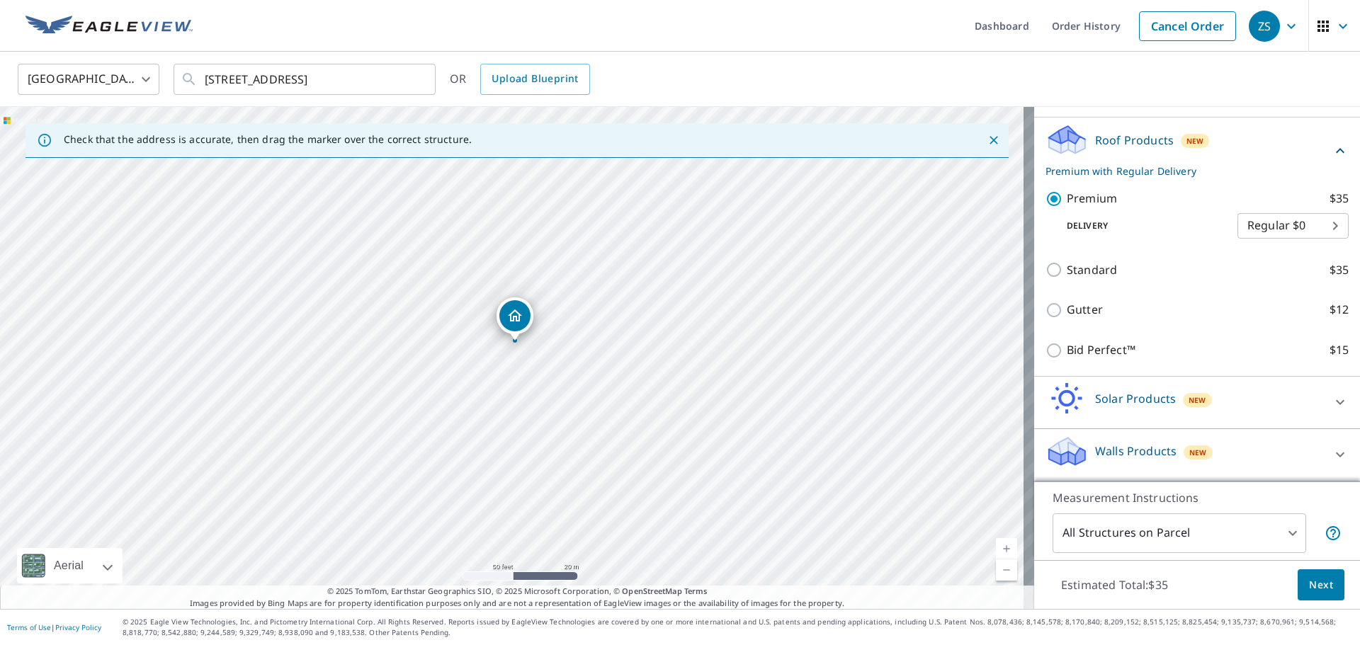
drag, startPoint x: 514, startPoint y: 330, endPoint x: 517, endPoint y: 315, distance: 15.1
click at [1316, 578] on span "Next" at bounding box center [1321, 585] width 24 height 18
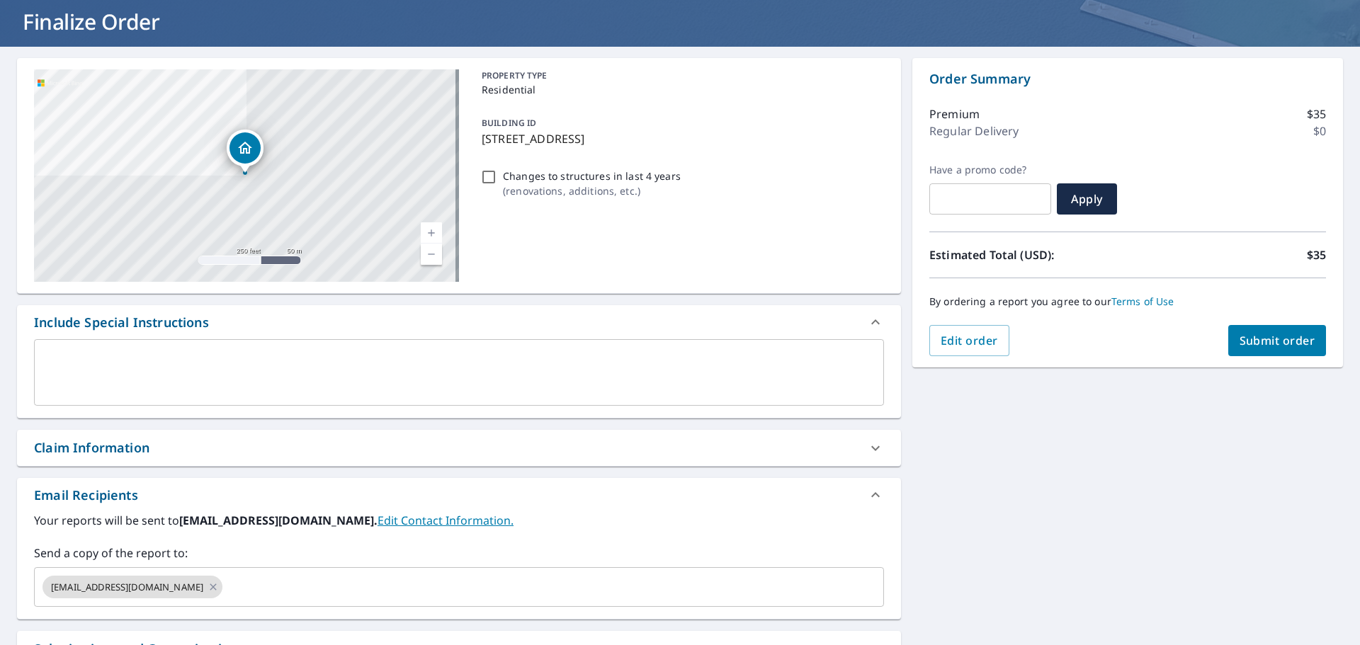
scroll to position [118, 0]
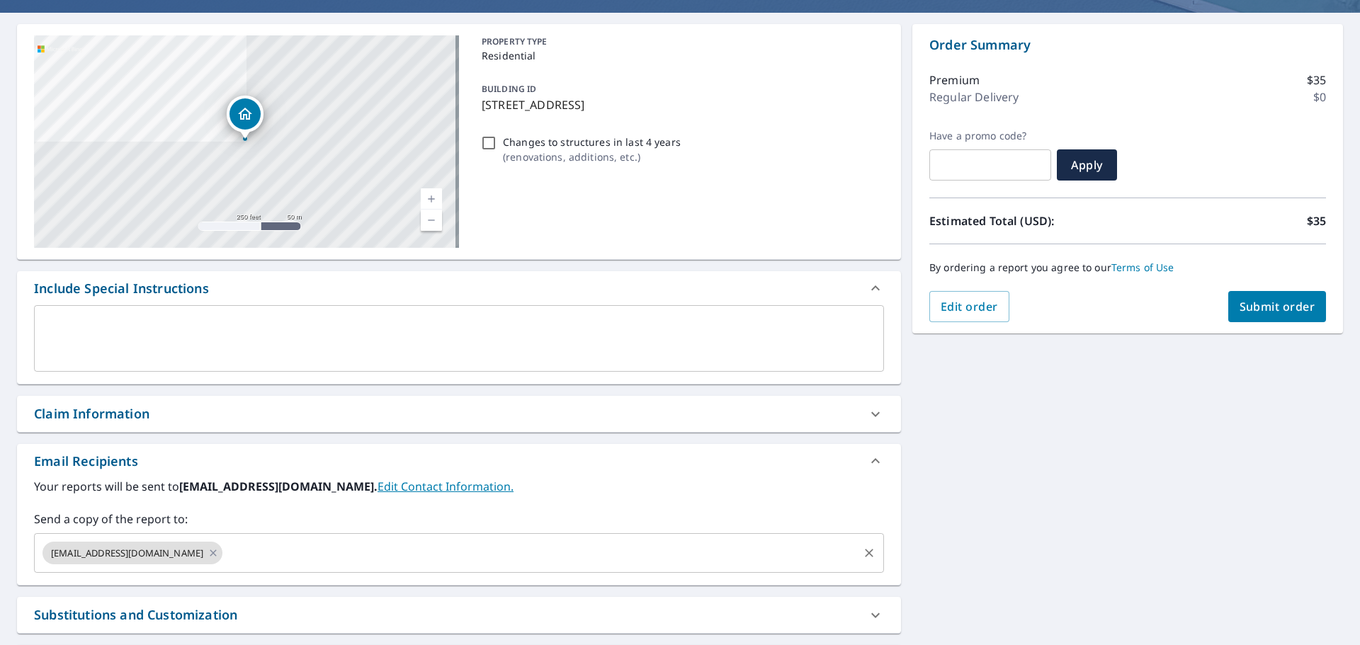
click at [328, 558] on input "text" at bounding box center [540, 553] width 632 height 27
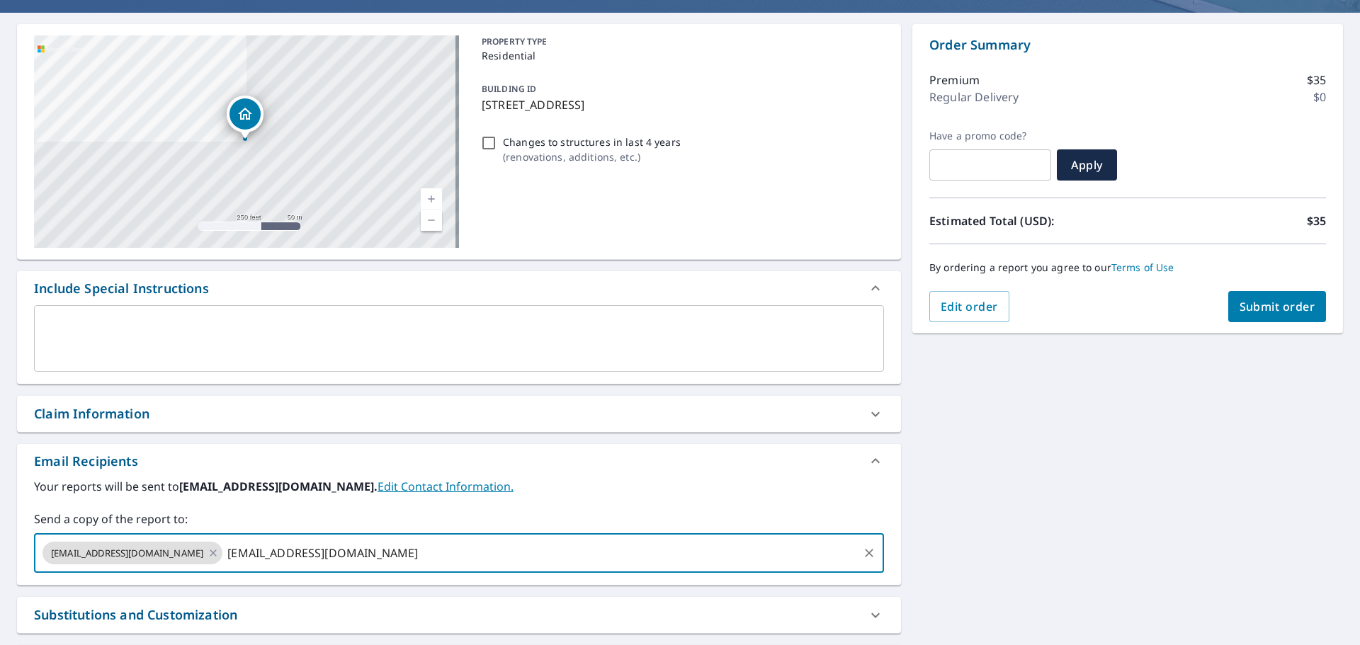
type input "austinod@millsroofingteam.com"
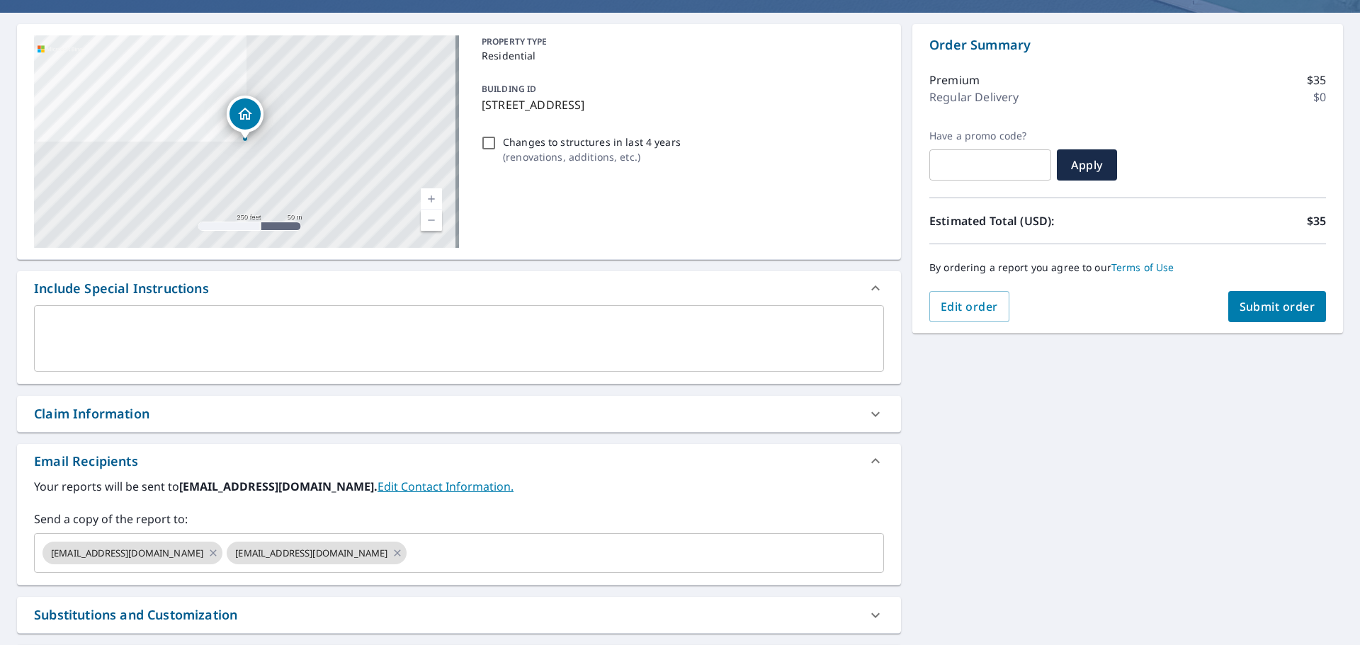
click at [989, 462] on div "10468 Center Rd Fenton, MI 48430 Aerial Road A standard road map Aerial A detai…" at bounding box center [680, 380] width 1360 height 734
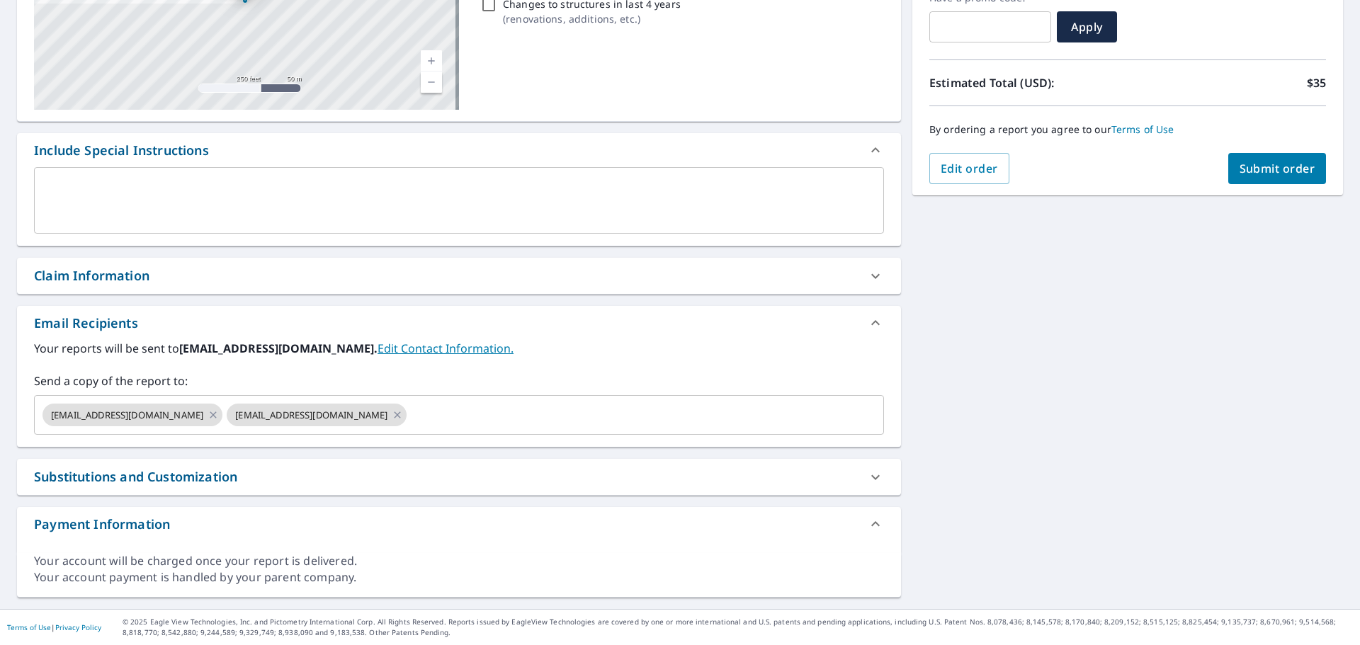
scroll to position [0, 0]
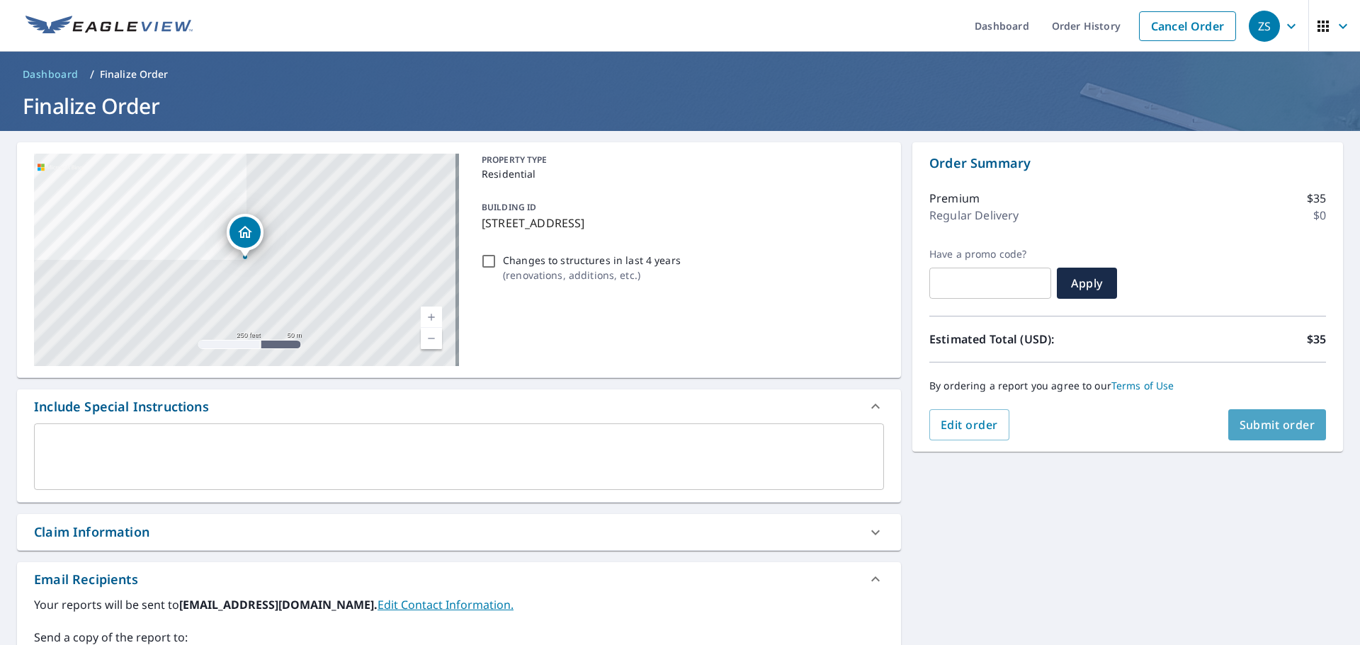
click at [1267, 428] on span "Submit order" at bounding box center [1277, 425] width 76 height 16
checkbox input "true"
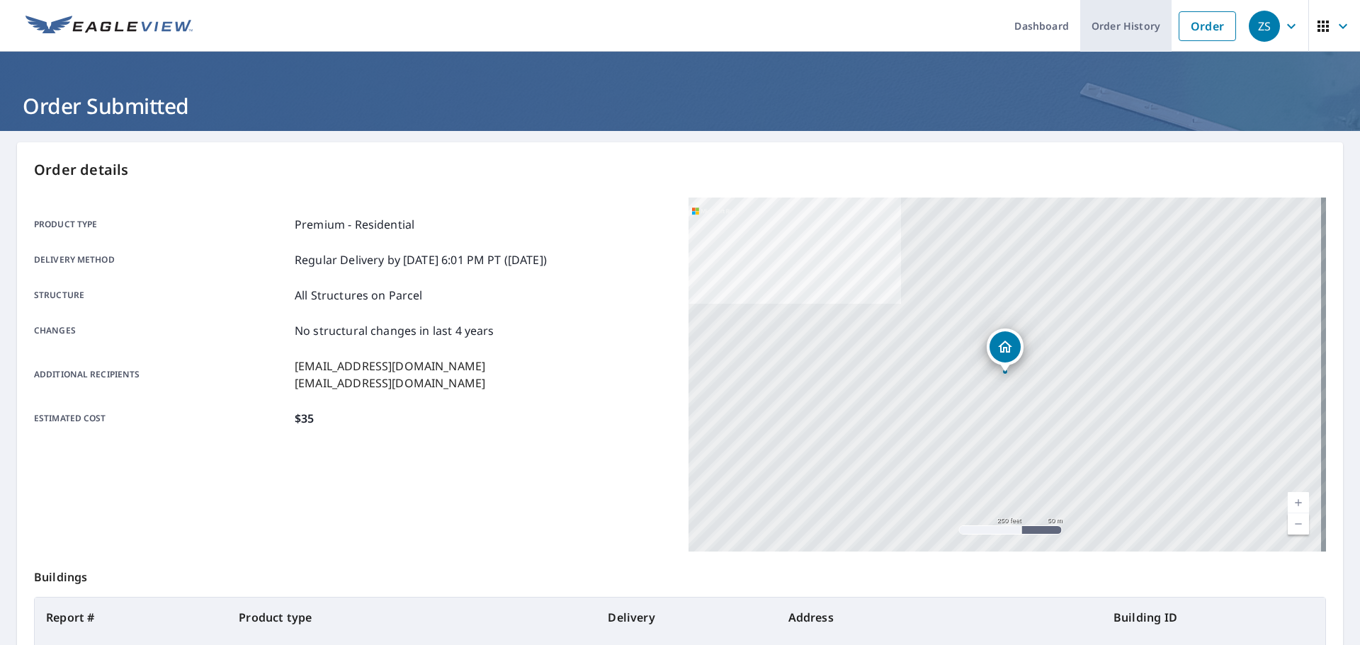
click at [1097, 25] on link "Order History" at bounding box center [1125, 26] width 91 height 52
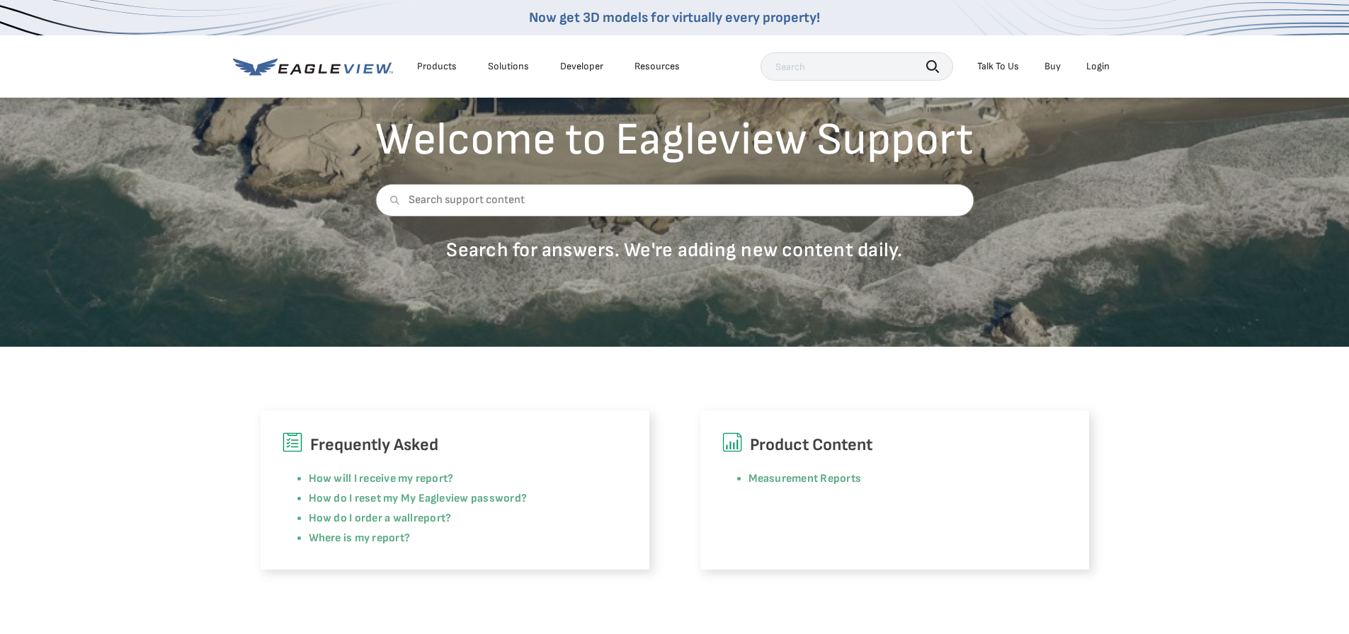
scroll to position [118, 0]
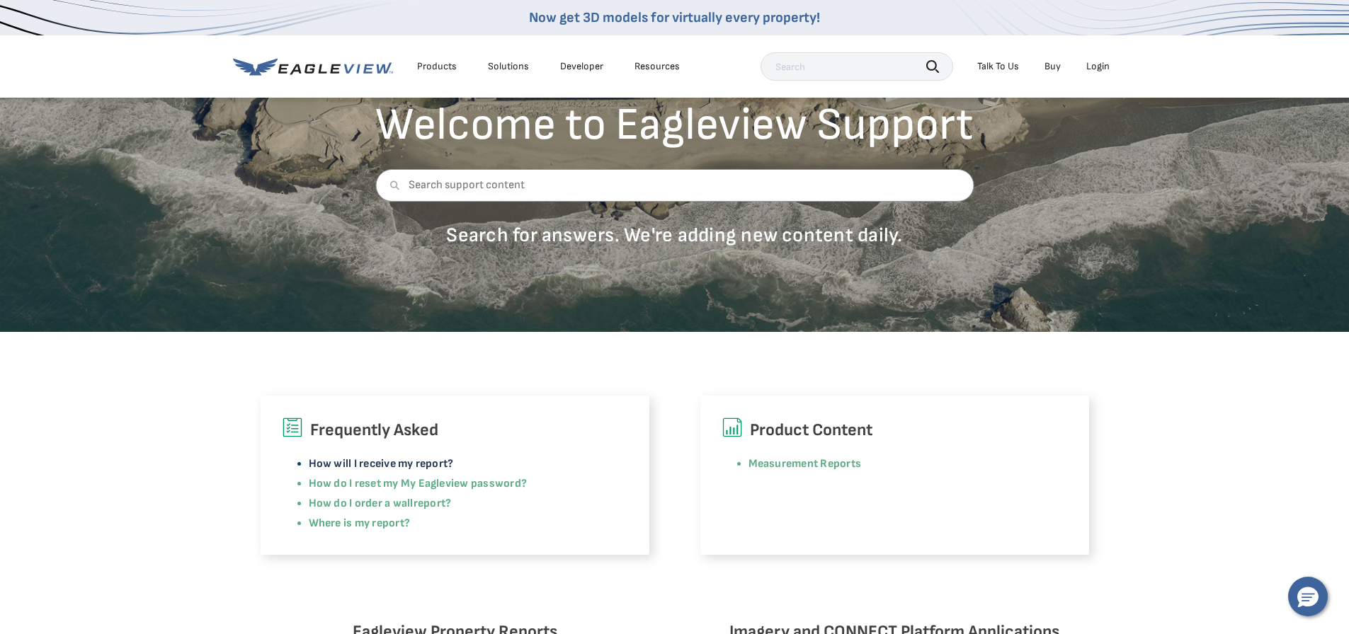
click at [416, 464] on link "How will I receive my report?" at bounding box center [381, 463] width 145 height 13
